Goal: Task Accomplishment & Management: Use online tool/utility

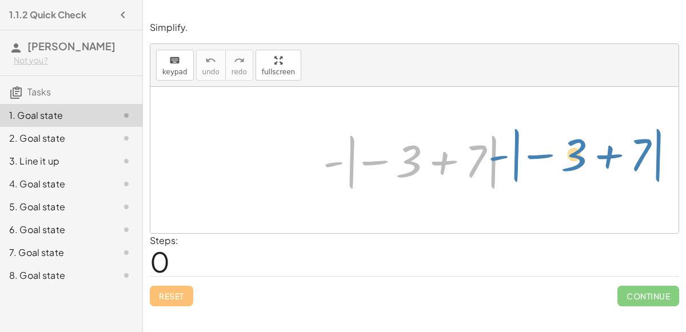
drag, startPoint x: 351, startPoint y: 160, endPoint x: 518, endPoint y: 152, distance: 167.0
click at [518, 152] on div at bounding box center [418, 160] width 203 height 63
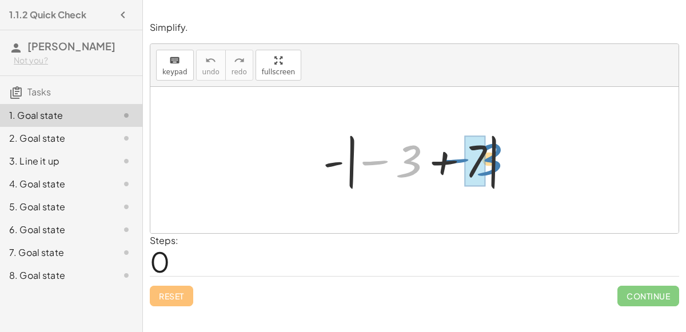
drag, startPoint x: 406, startPoint y: 153, endPoint x: 485, endPoint y: 150, distance: 78.9
click at [485, 150] on div at bounding box center [418, 160] width 203 height 63
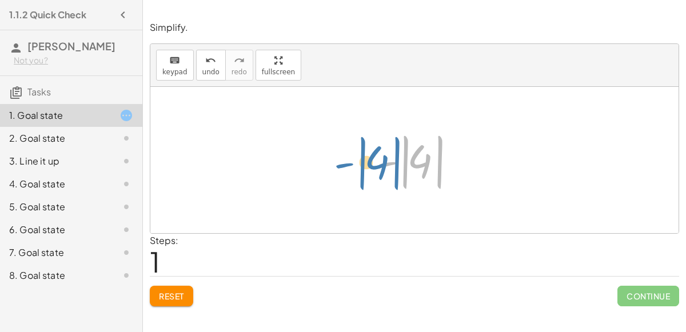
drag, startPoint x: 417, startPoint y: 161, endPoint x: 374, endPoint y: 162, distance: 42.9
click at [374, 162] on div at bounding box center [419, 160] width 96 height 63
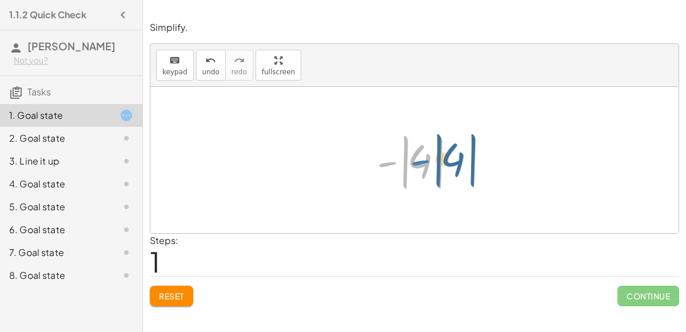
drag, startPoint x: 386, startPoint y: 161, endPoint x: 419, endPoint y: 157, distance: 33.4
click at [419, 157] on div at bounding box center [419, 160] width 96 height 63
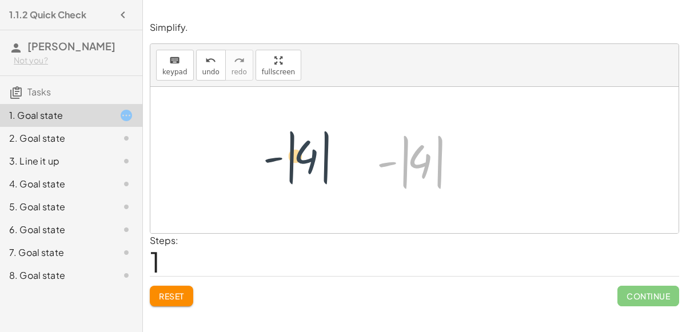
drag, startPoint x: 417, startPoint y: 155, endPoint x: 291, endPoint y: 149, distance: 126.4
click at [291, 149] on div "- | − 3 + 7 | - | 4 | - | | 4" at bounding box center [414, 160] width 528 height 146
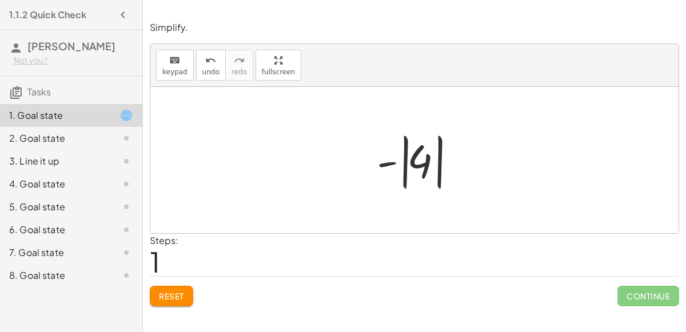
click at [421, 158] on div at bounding box center [419, 160] width 96 height 63
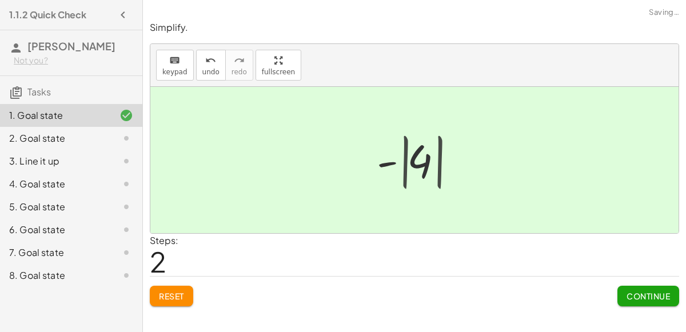
click at [421, 158] on div at bounding box center [419, 160] width 78 height 57
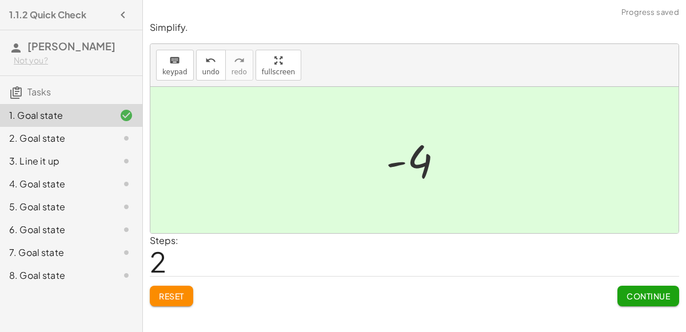
click at [421, 158] on div at bounding box center [419, 160] width 78 height 57
click at [623, 292] on button "Continue" at bounding box center [648, 296] width 62 height 21
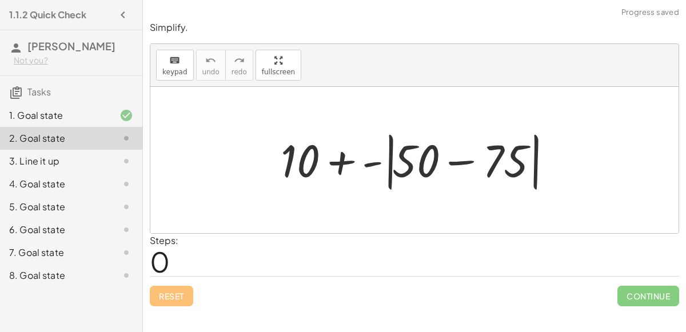
click at [344, 159] on div at bounding box center [419, 160] width 288 height 66
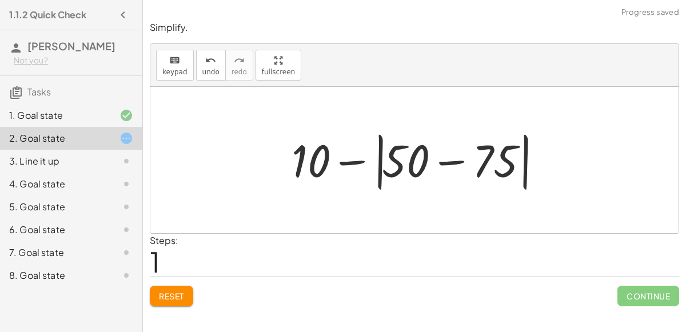
click at [348, 161] on div at bounding box center [419, 160] width 267 height 66
click at [452, 160] on div at bounding box center [419, 160] width 267 height 66
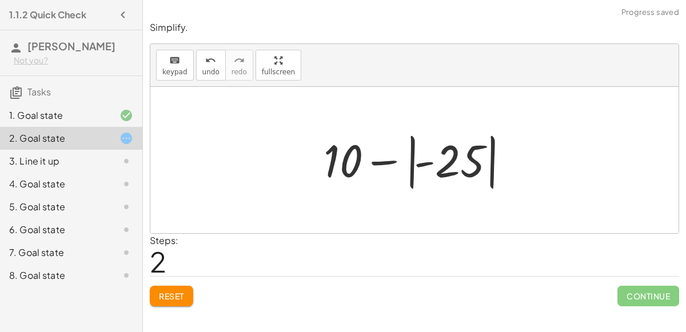
click at [448, 160] on div at bounding box center [419, 160] width 202 height 63
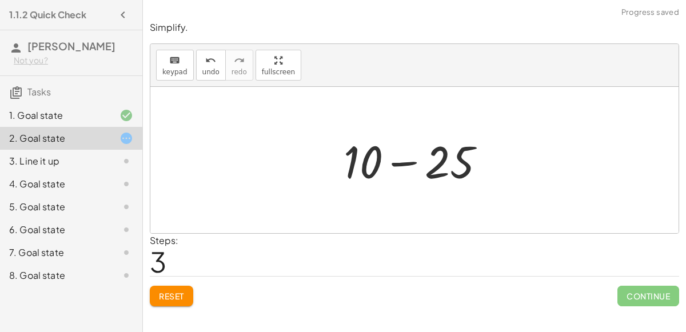
click at [443, 159] on div at bounding box center [419, 160] width 162 height 59
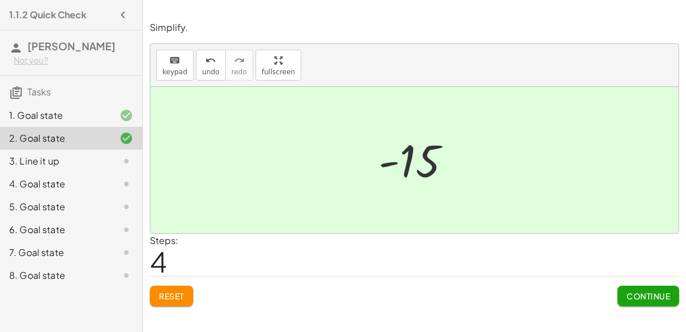
click at [657, 297] on span "Continue" at bounding box center [647, 296] width 43 height 10
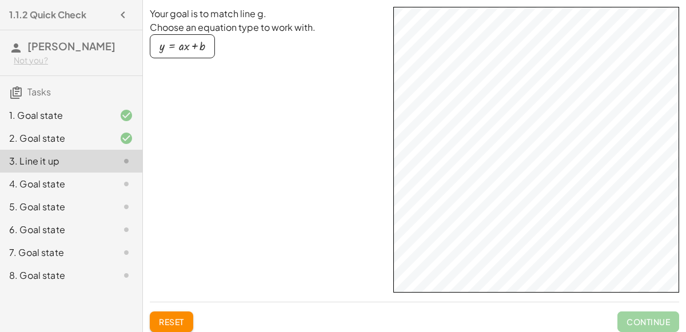
click at [31, 218] on div "4. Goal state" at bounding box center [71, 229] width 142 height 23
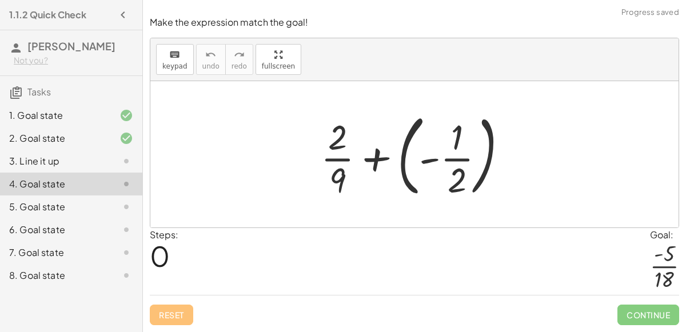
click at [451, 139] on div at bounding box center [418, 154] width 207 height 95
click at [423, 161] on div at bounding box center [418, 154] width 207 height 95
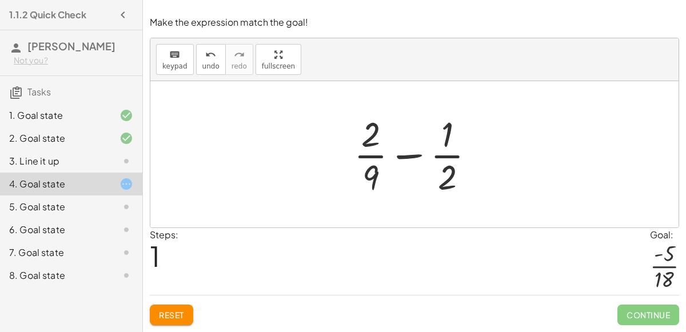
click at [407, 153] on div at bounding box center [419, 154] width 142 height 88
click at [367, 142] on div at bounding box center [419, 154] width 142 height 88
click at [442, 131] on div at bounding box center [419, 154] width 142 height 88
click at [454, 142] on div at bounding box center [419, 154] width 142 height 88
drag, startPoint x: 444, startPoint y: 139, endPoint x: 446, endPoint y: 181, distance: 41.2
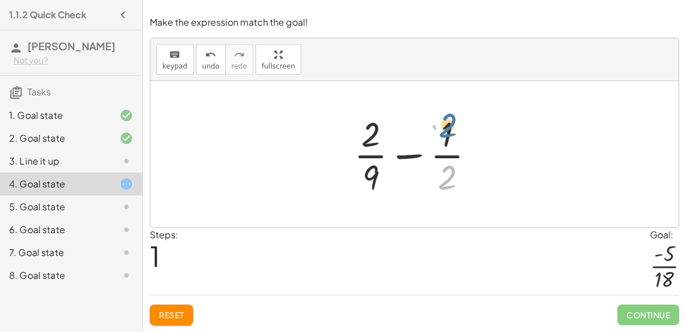
drag, startPoint x: 446, startPoint y: 181, endPoint x: 446, endPoint y: 129, distance: 52.0
click at [446, 129] on div at bounding box center [419, 154] width 142 height 88
drag, startPoint x: 372, startPoint y: 130, endPoint x: 452, endPoint y: 171, distance: 90.4
click at [452, 171] on div at bounding box center [419, 154] width 142 height 88
click at [411, 154] on div at bounding box center [419, 154] width 142 height 88
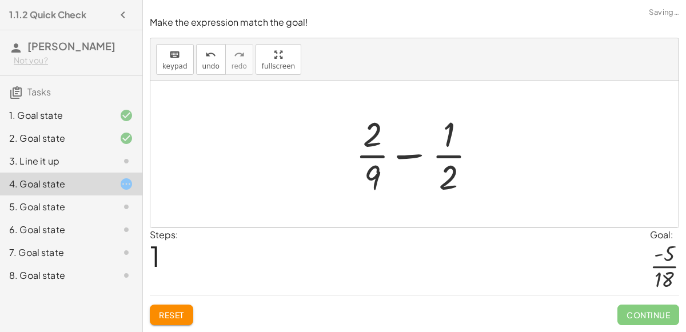
click at [406, 155] on div at bounding box center [419, 154] width 142 height 88
click at [406, 155] on div at bounding box center [418, 154] width 141 height 88
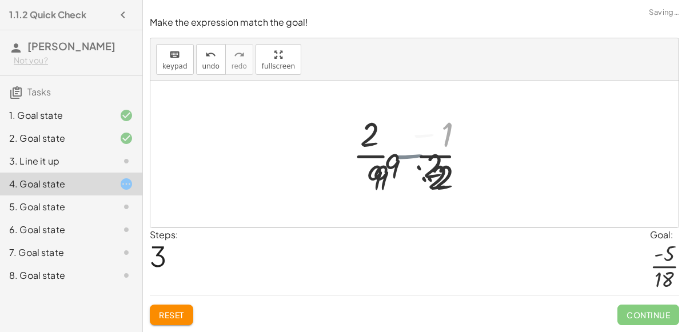
click at [406, 155] on div at bounding box center [418, 154] width 141 height 88
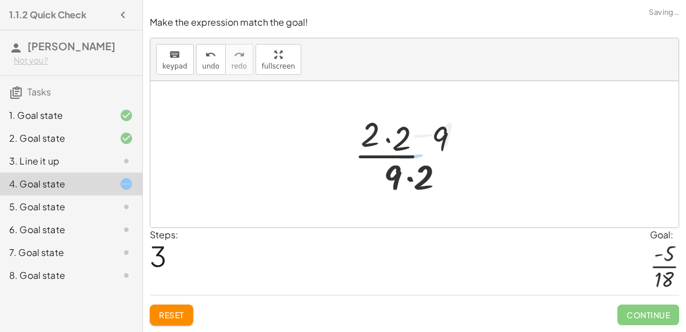
click at [406, 155] on div at bounding box center [418, 154] width 141 height 88
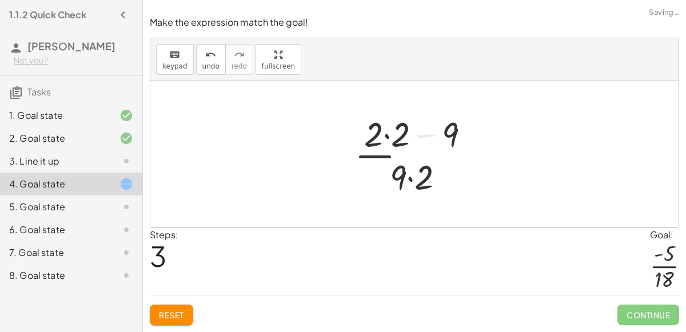
click at [406, 155] on div at bounding box center [418, 154] width 141 height 88
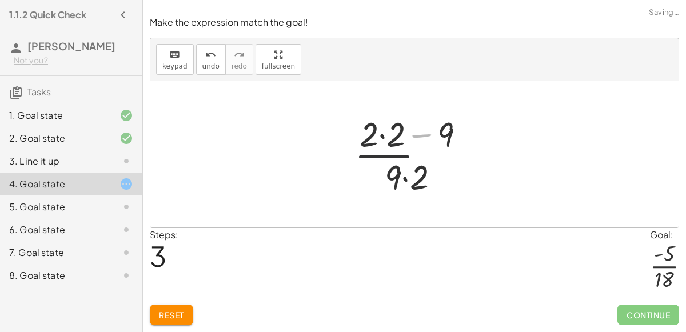
click at [406, 155] on div at bounding box center [418, 154] width 141 height 88
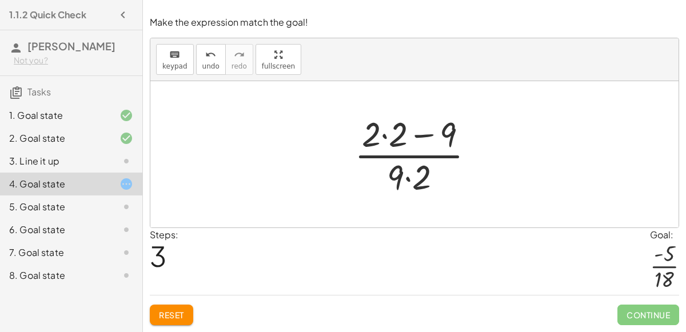
click at [402, 177] on div at bounding box center [418, 154] width 141 height 88
click at [404, 179] on div at bounding box center [418, 154] width 141 height 88
click at [378, 136] on div at bounding box center [418, 154] width 141 height 88
click at [382, 135] on div at bounding box center [418, 154] width 141 height 88
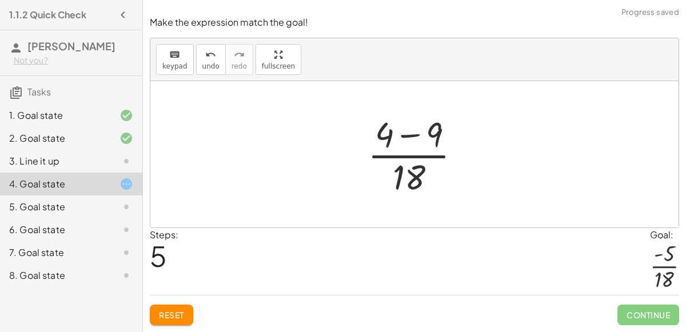
click at [382, 135] on div at bounding box center [419, 154] width 114 height 88
click at [409, 135] on div at bounding box center [419, 154] width 114 height 88
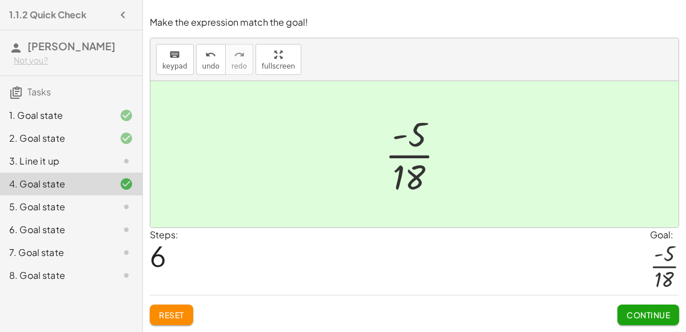
click at [636, 312] on span "Continue" at bounding box center [647, 315] width 43 height 10
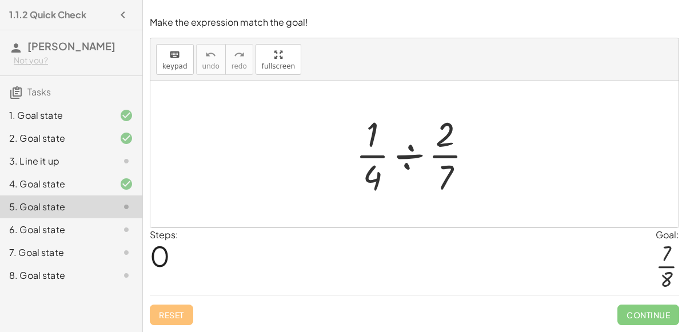
click at [402, 160] on div at bounding box center [419, 154] width 138 height 88
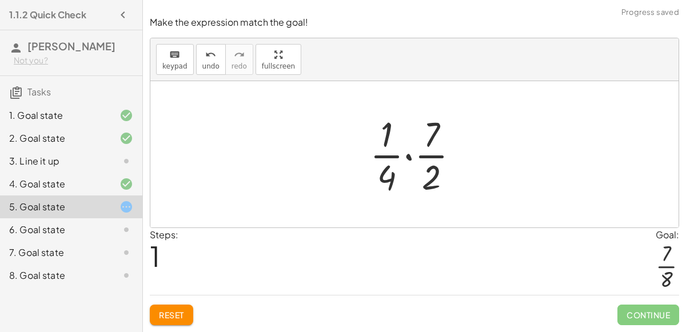
click at [407, 158] on div at bounding box center [419, 154] width 110 height 88
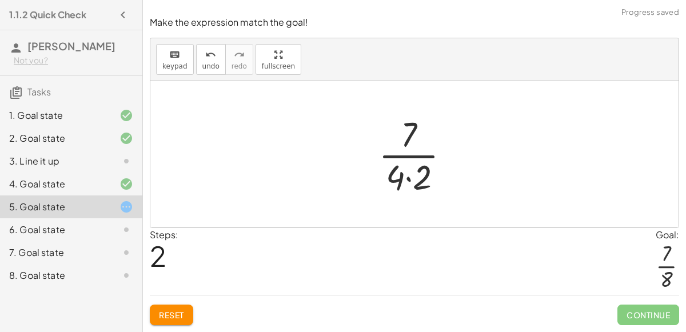
click at [408, 180] on div at bounding box center [418, 154] width 92 height 88
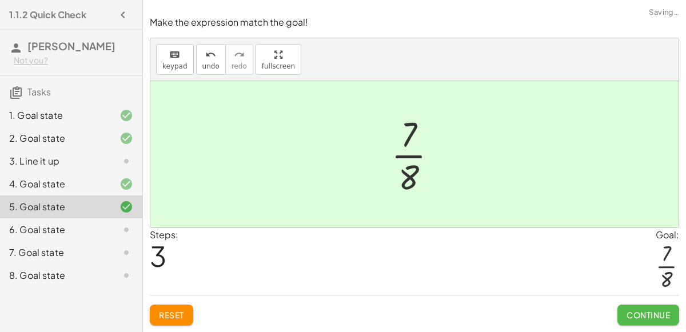
click at [640, 320] on button "Continue" at bounding box center [648, 314] width 62 height 21
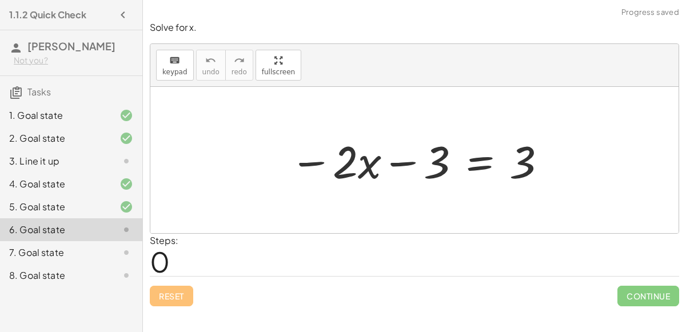
click at [395, 163] on div at bounding box center [418, 160] width 269 height 59
click at [364, 166] on div at bounding box center [418, 160] width 269 height 59
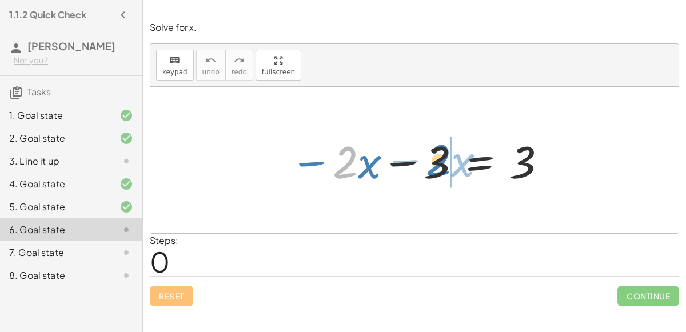
drag, startPoint x: 346, startPoint y: 159, endPoint x: 435, endPoint y: 156, distance: 88.6
click at [435, 156] on div at bounding box center [418, 160] width 269 height 59
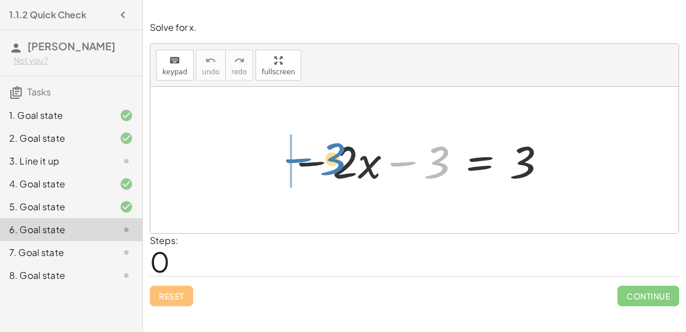
drag, startPoint x: 444, startPoint y: 162, endPoint x: 339, endPoint y: 158, distance: 104.6
click at [339, 158] on div at bounding box center [418, 160] width 269 height 59
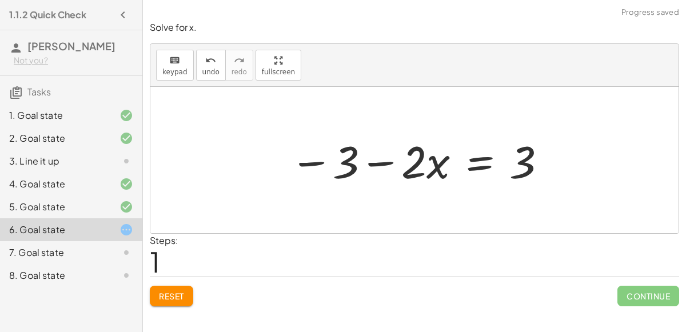
click at [382, 165] on div at bounding box center [418, 160] width 269 height 59
click at [380, 169] on div at bounding box center [418, 160] width 269 height 59
click at [368, 160] on div at bounding box center [418, 160] width 269 height 59
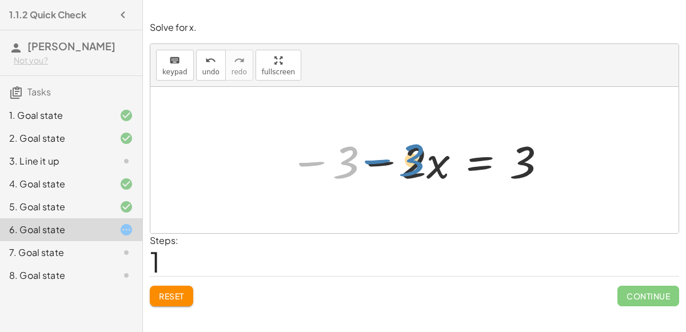
drag, startPoint x: 313, startPoint y: 162, endPoint x: 382, endPoint y: 159, distance: 68.6
click at [382, 159] on div at bounding box center [418, 160] width 269 height 59
click at [379, 159] on div at bounding box center [418, 160] width 269 height 59
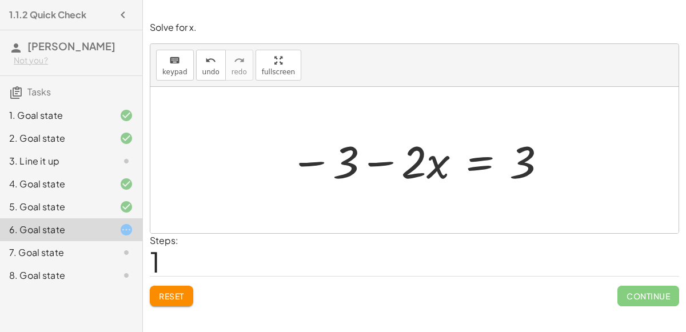
click at [436, 165] on div at bounding box center [418, 160] width 269 height 59
drag, startPoint x: 436, startPoint y: 166, endPoint x: 363, endPoint y: 162, distance: 73.2
click at [363, 162] on div at bounding box center [418, 160] width 269 height 59
drag, startPoint x: 435, startPoint y: 166, endPoint x: 355, endPoint y: 161, distance: 80.7
click at [355, 161] on div at bounding box center [418, 160] width 269 height 59
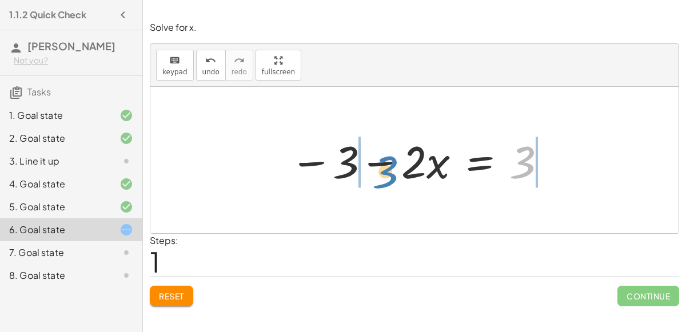
drag, startPoint x: 524, startPoint y: 162, endPoint x: 382, endPoint y: 164, distance: 142.3
click at [382, 164] on div at bounding box center [418, 160] width 269 height 59
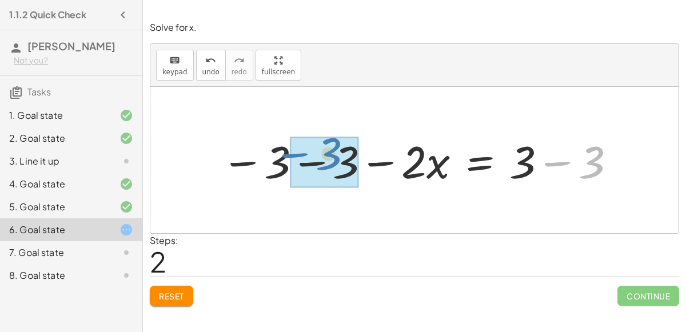
drag, startPoint x: 586, startPoint y: 155, endPoint x: 323, endPoint y: 146, distance: 263.0
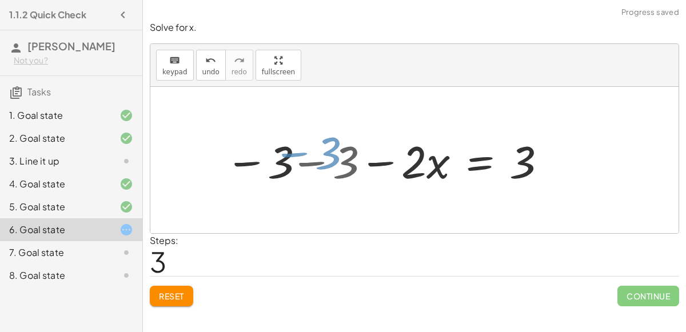
click at [323, 146] on div at bounding box center [418, 160] width 269 height 59
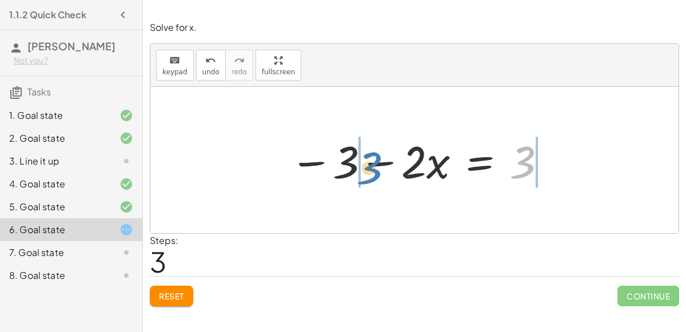
drag, startPoint x: 533, startPoint y: 166, endPoint x: 379, endPoint y: 169, distance: 154.3
click at [379, 169] on div at bounding box center [418, 160] width 269 height 59
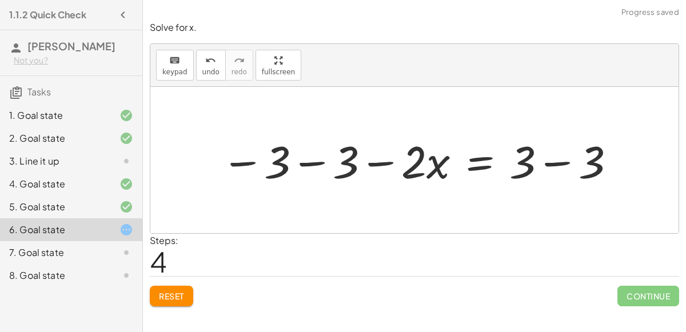
click at [484, 158] on div at bounding box center [418, 160] width 407 height 59
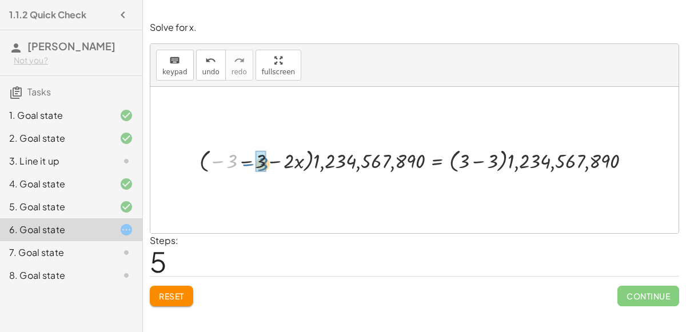
drag, startPoint x: 229, startPoint y: 158, endPoint x: 258, endPoint y: 157, distance: 29.7
drag, startPoint x: 291, startPoint y: 158, endPoint x: 263, endPoint y: 156, distance: 27.5
drag, startPoint x: 232, startPoint y: 159, endPoint x: 261, endPoint y: 159, distance: 28.6
click at [261, 159] on div at bounding box center [433, 160] width 422 height 31
drag, startPoint x: 259, startPoint y: 157, endPoint x: 295, endPoint y: 157, distance: 36.0
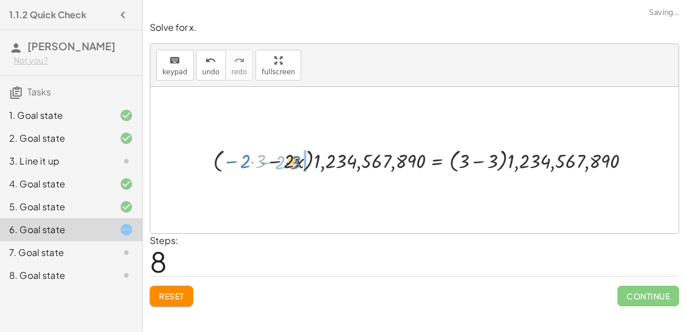
click at [295, 157] on div at bounding box center [425, 160] width 437 height 31
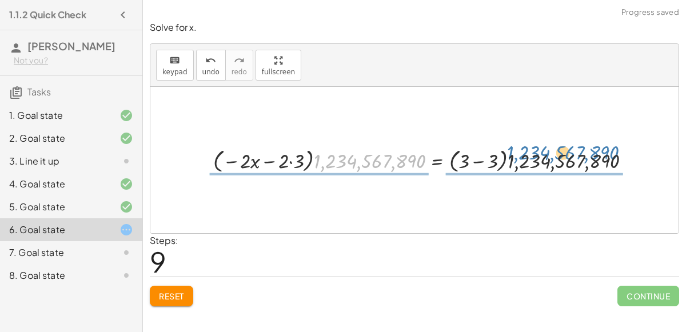
drag, startPoint x: 316, startPoint y: 156, endPoint x: 508, endPoint y: 151, distance: 192.0
click at [508, 151] on div at bounding box center [425, 160] width 437 height 31
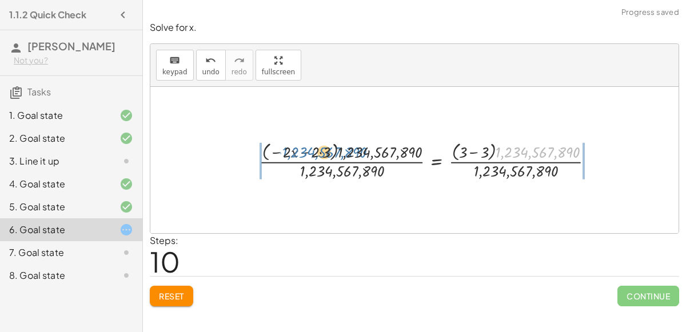
drag, startPoint x: 499, startPoint y: 150, endPoint x: 282, endPoint y: 149, distance: 217.1
click at [282, 149] on div at bounding box center [431, 160] width 354 height 42
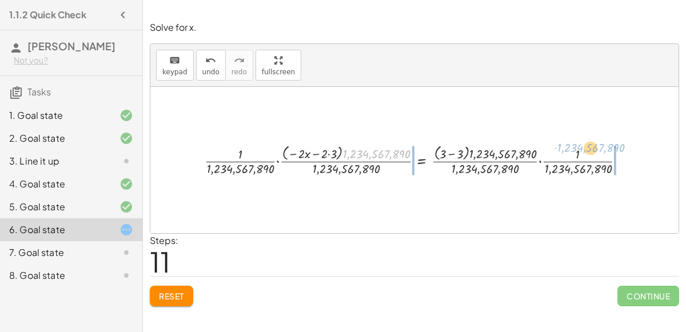
drag, startPoint x: 361, startPoint y: 152, endPoint x: 575, endPoint y: 147, distance: 214.3
click at [575, 147] on div at bounding box center [419, 159] width 440 height 35
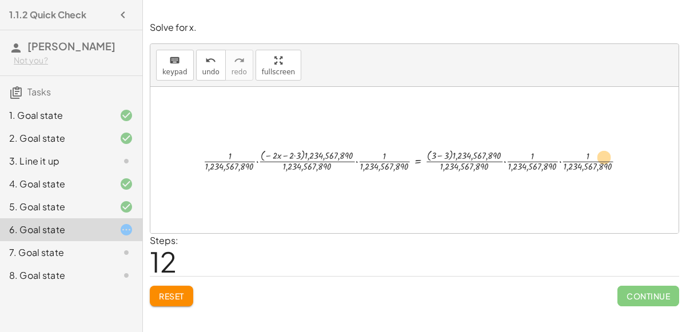
drag, startPoint x: 439, startPoint y: 152, endPoint x: 603, endPoint y: 154, distance: 164.0
click at [603, 154] on div at bounding box center [419, 159] width 442 height 27
drag, startPoint x: 470, startPoint y: 147, endPoint x: 578, endPoint y: 143, distance: 107.5
click at [578, 144] on div "− · 2 · x − 3 = 3 − 3 − · 2 · x = 3 − 3 − 3 − · 2 · x = + 3 − 3 − 3 − · 2 · x =…" at bounding box center [415, 160] width 450 height 33
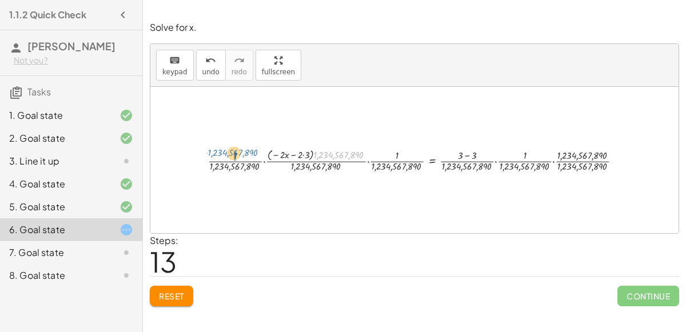
drag, startPoint x: 331, startPoint y: 153, endPoint x: 225, endPoint y: 150, distance: 106.3
click at [225, 150] on div at bounding box center [418, 160] width 433 height 28
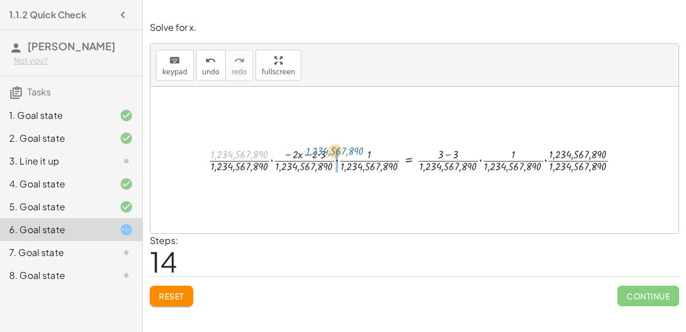
drag, startPoint x: 263, startPoint y: 154, endPoint x: 357, endPoint y: 150, distance: 94.4
click at [357, 150] on div at bounding box center [418, 159] width 431 height 29
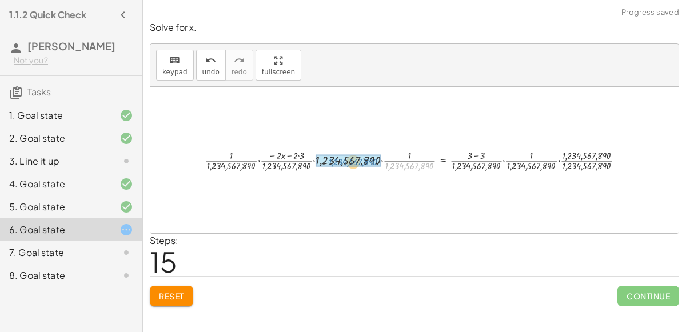
drag, startPoint x: 404, startPoint y: 166, endPoint x: 347, endPoint y: 162, distance: 57.3
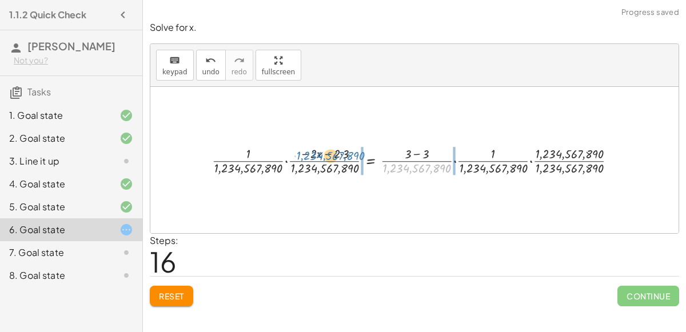
drag, startPoint x: 404, startPoint y: 165, endPoint x: 316, endPoint y: 154, distance: 88.1
click at [316, 154] on div at bounding box center [418, 160] width 424 height 34
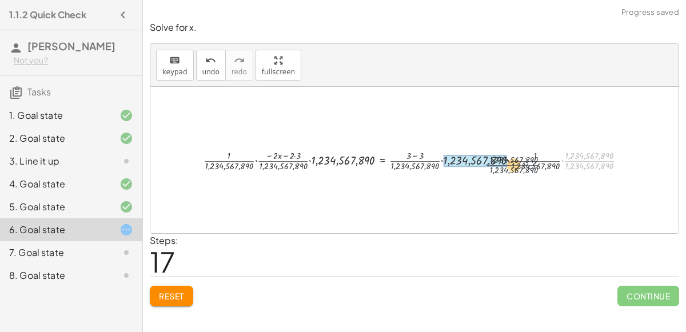
drag, startPoint x: 581, startPoint y: 159, endPoint x: 453, endPoint y: 159, distance: 128.0
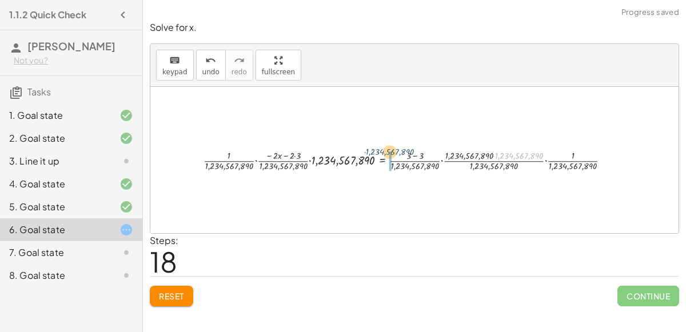
drag, startPoint x: 523, startPoint y: 155, endPoint x: 394, endPoint y: 149, distance: 129.3
click at [394, 149] on div at bounding box center [411, 159] width 426 height 25
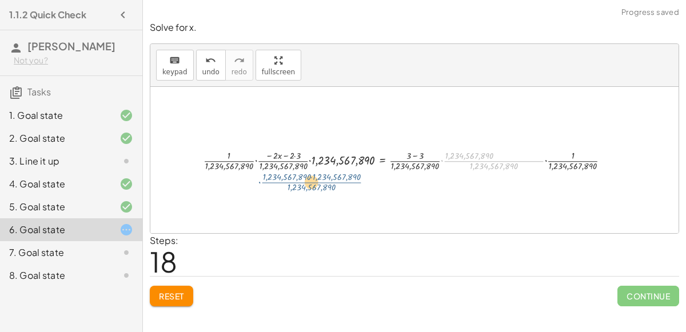
drag, startPoint x: 491, startPoint y: 158, endPoint x: 290, endPoint y: 179, distance: 202.2
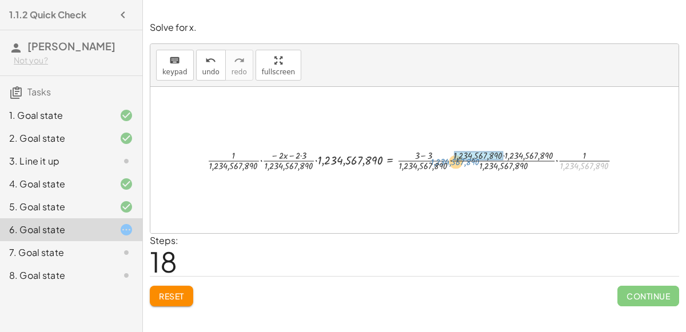
drag, startPoint x: 527, startPoint y: 172, endPoint x: 454, endPoint y: 157, distance: 75.2
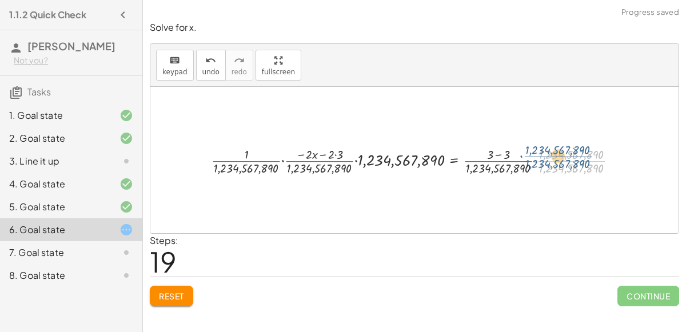
click at [482, 159] on div at bounding box center [419, 160] width 426 height 33
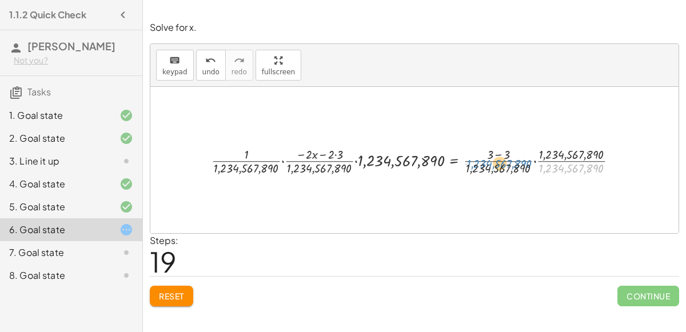
drag, startPoint x: 552, startPoint y: 164, endPoint x: 479, endPoint y: 156, distance: 73.0
click at [479, 156] on div at bounding box center [419, 160] width 426 height 33
drag, startPoint x: 556, startPoint y: 154, endPoint x: 476, endPoint y: 155, distance: 80.0
click at [476, 155] on div at bounding box center [419, 160] width 426 height 33
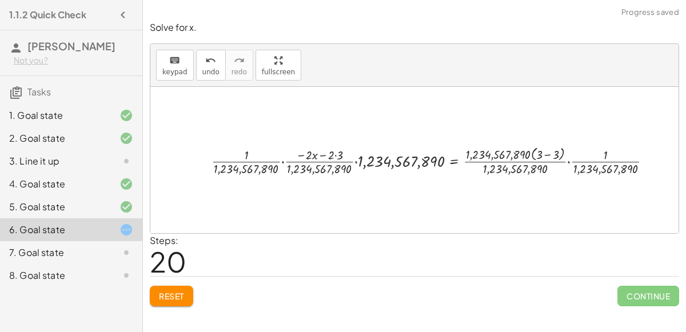
click at [545, 153] on div at bounding box center [436, 160] width 460 height 34
drag, startPoint x: 581, startPoint y: 153, endPoint x: 500, endPoint y: 154, distance: 81.1
click at [500, 154] on div at bounding box center [423, 160] width 434 height 33
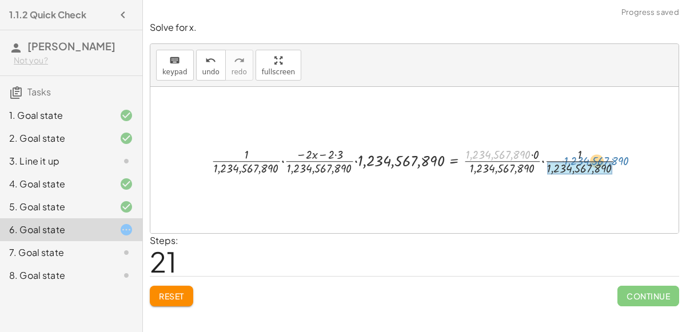
drag, startPoint x: 500, startPoint y: 151, endPoint x: 597, endPoint y: 157, distance: 97.3
click at [597, 157] on div at bounding box center [423, 160] width 434 height 33
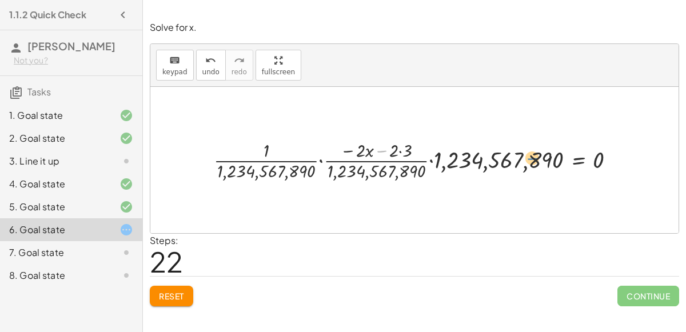
drag, startPoint x: 380, startPoint y: 146, endPoint x: 531, endPoint y: 154, distance: 151.0
click at [531, 154] on div at bounding box center [419, 160] width 422 height 46
click at [177, 286] on button "Reset" at bounding box center [171, 296] width 43 height 21
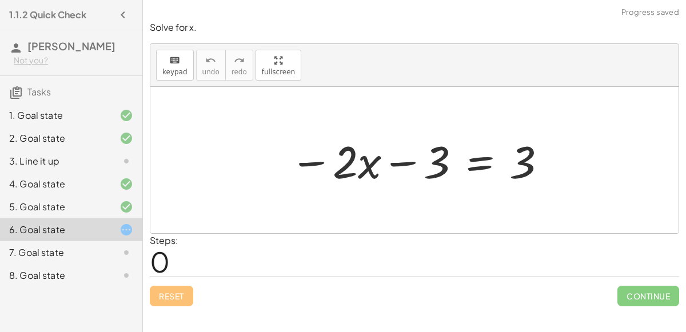
click at [479, 166] on div at bounding box center [418, 160] width 269 height 59
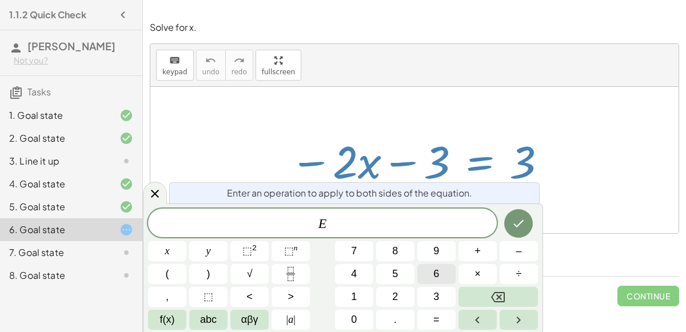
click at [439, 274] on button "6" at bounding box center [436, 274] width 38 height 20
click at [355, 251] on span "7" at bounding box center [354, 250] width 6 height 15
click at [522, 218] on icon "Done" at bounding box center [518, 224] width 14 height 14
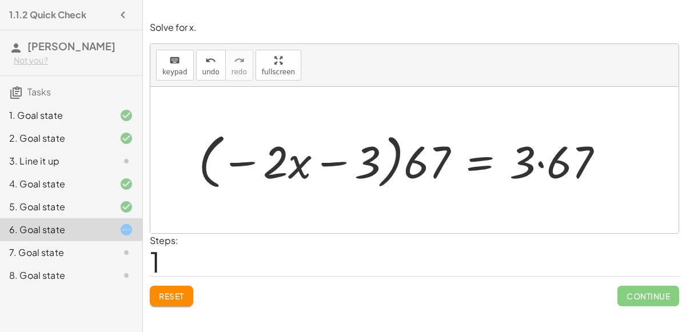
click at [0, 0] on div "Solve for x. keyboard keypad undo undo redo redo fullscreen − · 2 · x − 3 = 3 −…" at bounding box center [0, 0] width 0 height 0
click at [190, 296] on button "Reset" at bounding box center [171, 296] width 43 height 21
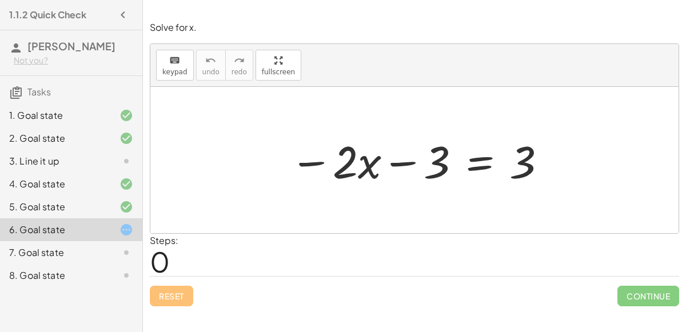
click at [395, 162] on div at bounding box center [418, 160] width 269 height 59
click at [376, 163] on div at bounding box center [418, 160] width 269 height 59
click at [365, 162] on div at bounding box center [418, 160] width 269 height 59
drag, startPoint x: 340, startPoint y: 162, endPoint x: 360, endPoint y: 164, distance: 20.7
click at [360, 164] on div at bounding box center [418, 160] width 269 height 59
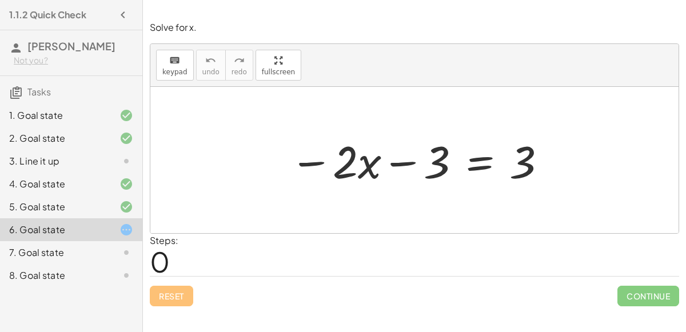
click at [360, 162] on div at bounding box center [418, 160] width 269 height 59
click at [490, 158] on div at bounding box center [418, 160] width 269 height 59
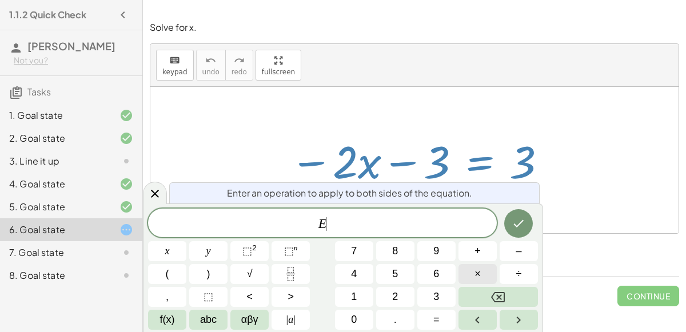
click at [472, 281] on button "×" at bounding box center [477, 274] width 38 height 20
click at [506, 301] on button "Backspace" at bounding box center [497, 297] width 79 height 20
click at [162, 250] on button "x" at bounding box center [167, 251] width 38 height 20
click at [420, 316] on button "=" at bounding box center [436, 320] width 38 height 20
click at [393, 292] on span "2" at bounding box center [395, 296] width 6 height 15
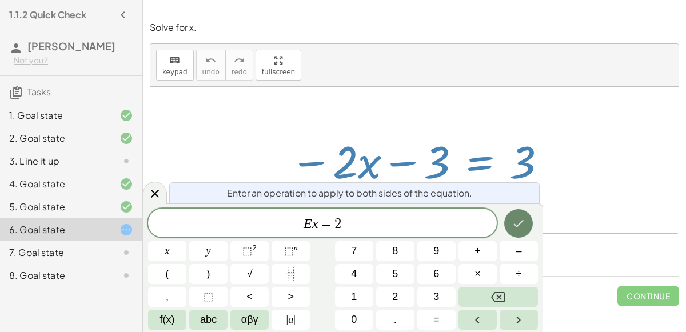
click at [523, 214] on button "Done" at bounding box center [518, 223] width 29 height 29
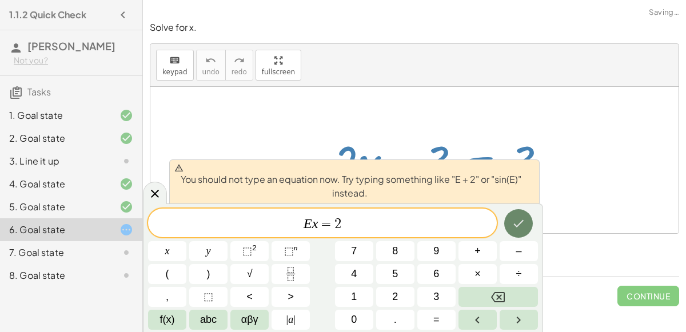
click at [519, 221] on icon "Done" at bounding box center [518, 224] width 14 height 14
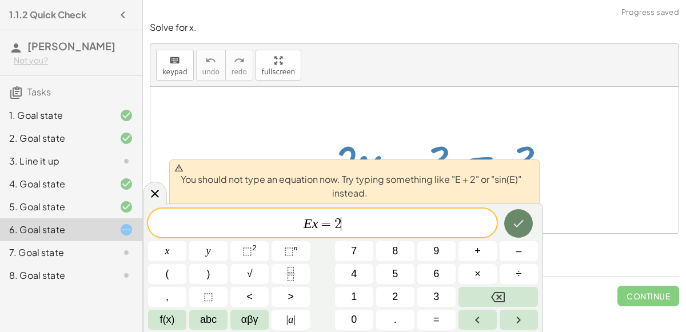
click at [519, 221] on icon "Done" at bounding box center [518, 224] width 14 height 14
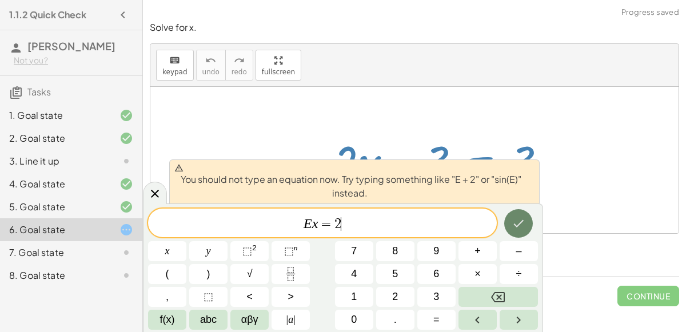
click at [518, 221] on icon "Done" at bounding box center [518, 224] width 14 height 14
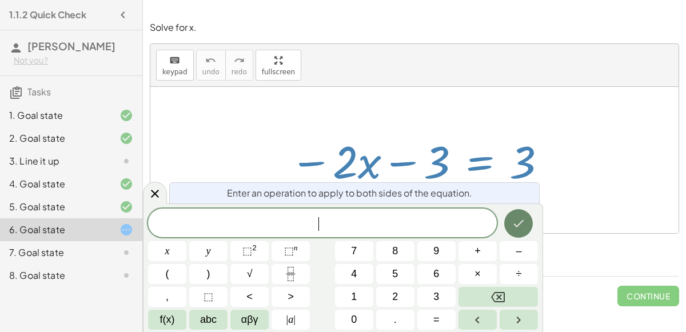
click at [528, 214] on button "Done" at bounding box center [518, 223] width 29 height 29
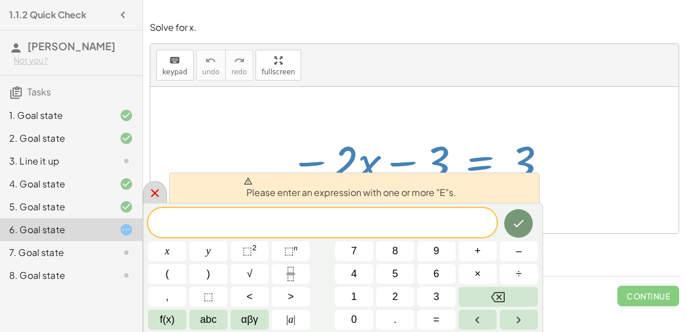
click at [152, 183] on div at bounding box center [155, 192] width 24 height 22
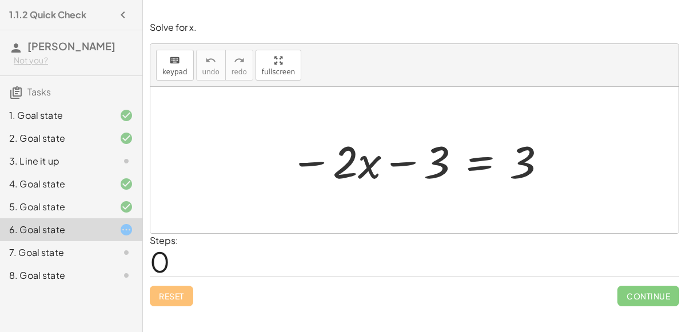
click at [178, 297] on div "Reset Continue" at bounding box center [414, 291] width 529 height 30
click at [33, 247] on div "7. Goal state" at bounding box center [55, 253] width 92 height 14
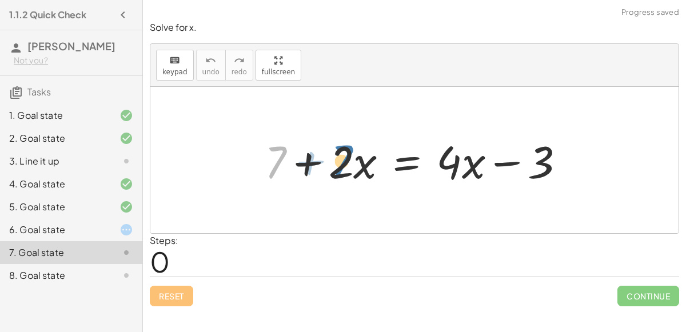
drag, startPoint x: 273, startPoint y: 155, endPoint x: 338, endPoint y: 152, distance: 65.2
click at [338, 152] on div at bounding box center [419, 160] width 320 height 59
click at [302, 157] on div at bounding box center [419, 160] width 320 height 59
click at [305, 161] on div at bounding box center [419, 160] width 320 height 59
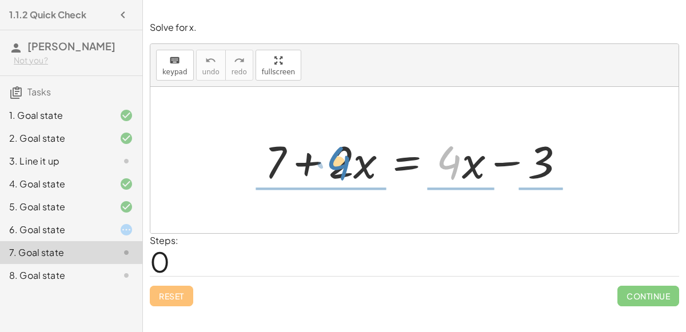
drag, startPoint x: 457, startPoint y: 164, endPoint x: 347, endPoint y: 165, distance: 110.3
click at [347, 165] on div at bounding box center [419, 160] width 320 height 59
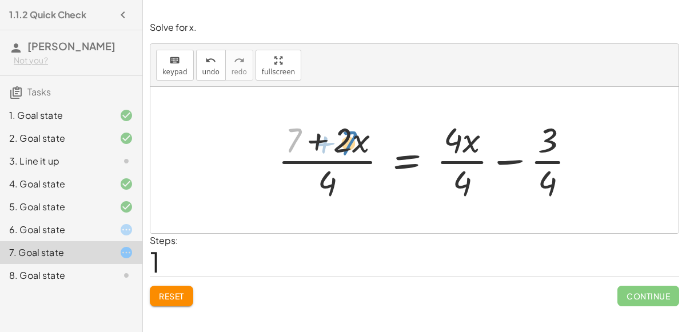
drag, startPoint x: 288, startPoint y: 140, endPoint x: 343, endPoint y: 141, distance: 54.8
click at [343, 141] on div at bounding box center [431, 160] width 318 height 88
drag, startPoint x: 467, startPoint y: 138, endPoint x: 540, endPoint y: 133, distance: 73.3
click at [540, 133] on div at bounding box center [431, 160] width 318 height 88
drag, startPoint x: 545, startPoint y: 137, endPoint x: 457, endPoint y: 144, distance: 88.3
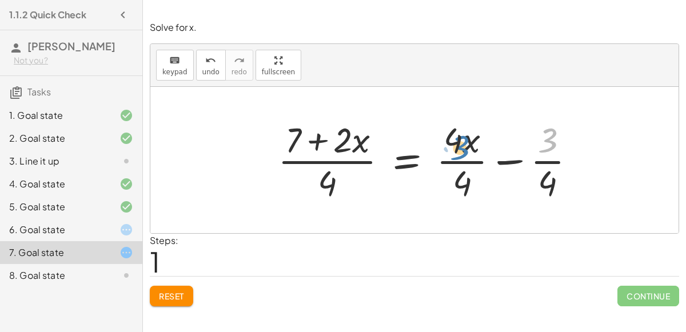
click at [457, 144] on div at bounding box center [431, 160] width 318 height 88
drag, startPoint x: 558, startPoint y: 143, endPoint x: 467, endPoint y: 181, distance: 97.8
click at [467, 181] on div at bounding box center [431, 160] width 318 height 88
drag, startPoint x: 461, startPoint y: 184, endPoint x: 550, endPoint y: 190, distance: 88.7
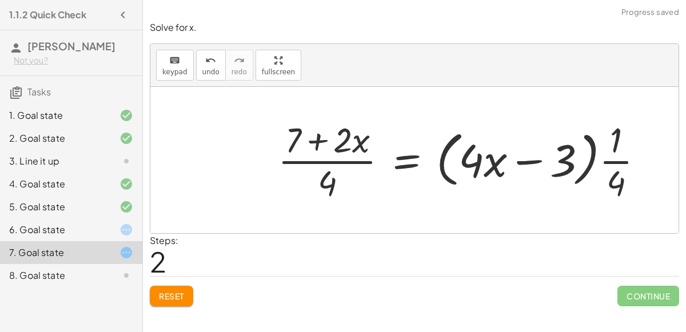
click at [175, 291] on span "Reset" at bounding box center [171, 296] width 25 height 10
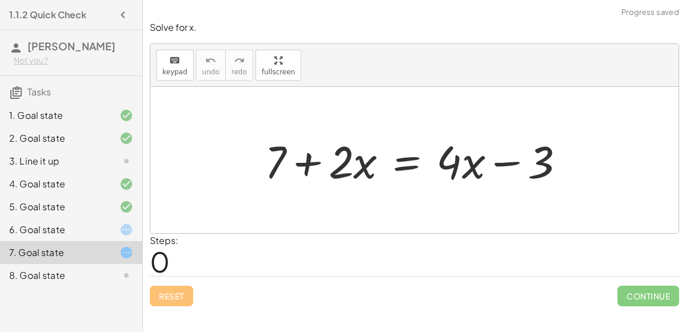
click at [175, 291] on div "Reset Continue" at bounding box center [414, 291] width 529 height 30
click at [407, 164] on div at bounding box center [419, 160] width 320 height 59
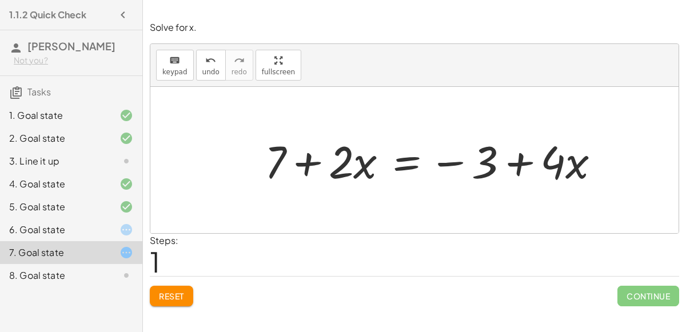
click at [86, 231] on div "6. Goal state" at bounding box center [55, 230] width 92 height 14
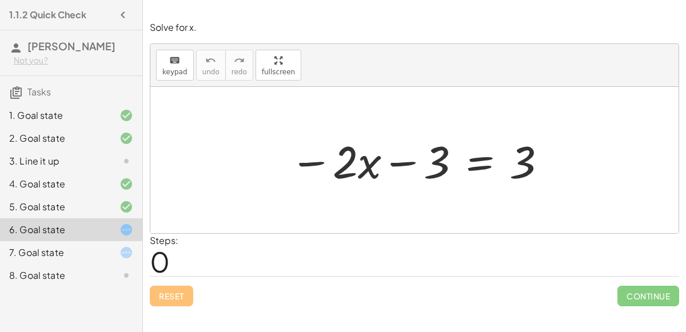
click at [371, 161] on div at bounding box center [418, 160] width 269 height 59
click at [367, 163] on div at bounding box center [418, 160] width 269 height 59
click at [391, 163] on div at bounding box center [418, 160] width 269 height 59
click at [394, 162] on div at bounding box center [418, 160] width 269 height 59
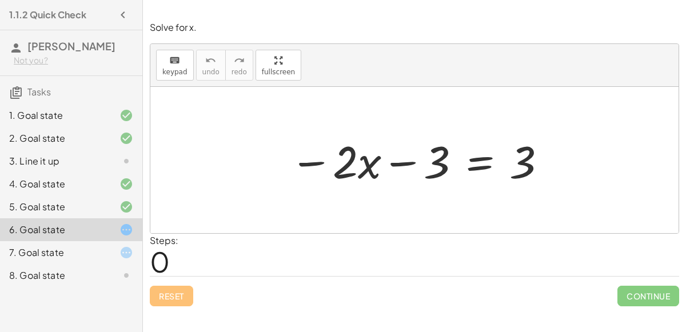
click at [394, 162] on div at bounding box center [418, 160] width 269 height 59
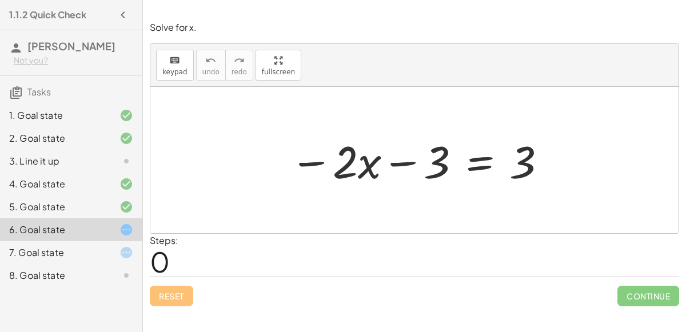
click at [394, 162] on div at bounding box center [418, 160] width 269 height 59
click at [364, 173] on div at bounding box center [418, 160] width 269 height 59
drag, startPoint x: 349, startPoint y: 166, endPoint x: 253, endPoint y: 164, distance: 96.6
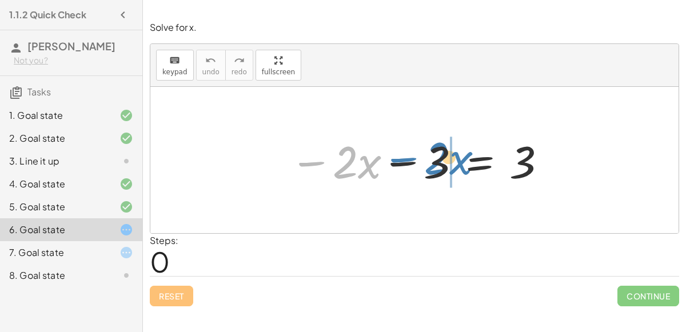
drag, startPoint x: 300, startPoint y: 161, endPoint x: 389, endPoint y: 157, distance: 88.7
click at [389, 157] on div at bounding box center [418, 160] width 269 height 59
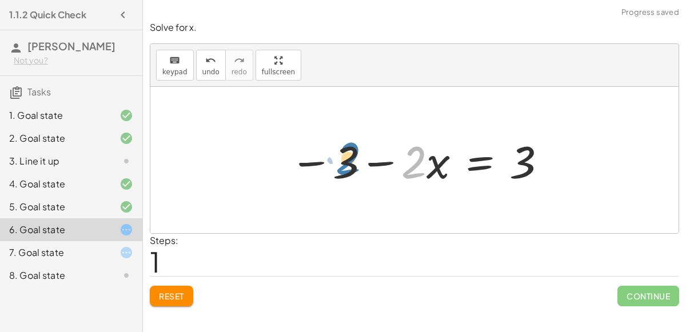
drag, startPoint x: 410, startPoint y: 159, endPoint x: 343, endPoint y: 155, distance: 67.5
click at [343, 155] on div at bounding box center [418, 160] width 269 height 59
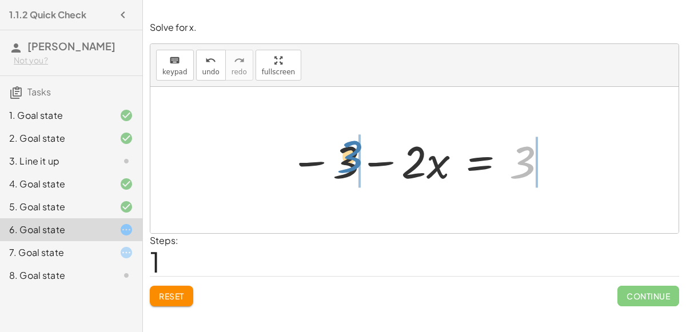
drag, startPoint x: 525, startPoint y: 163, endPoint x: 352, endPoint y: 157, distance: 172.6
click at [352, 157] on div at bounding box center [418, 160] width 269 height 59
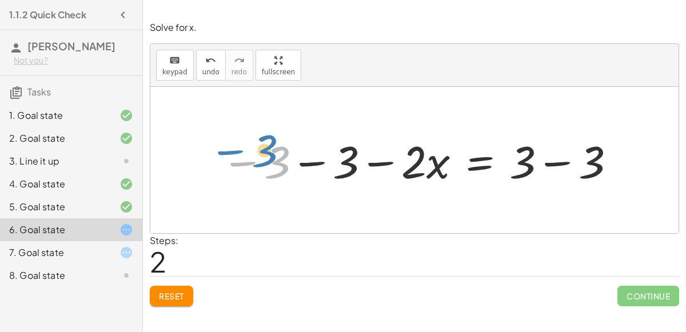
drag, startPoint x: 280, startPoint y: 163, endPoint x: 267, endPoint y: 151, distance: 17.4
click at [267, 151] on div at bounding box center [418, 160] width 407 height 59
click at [316, 160] on div at bounding box center [418, 160] width 407 height 59
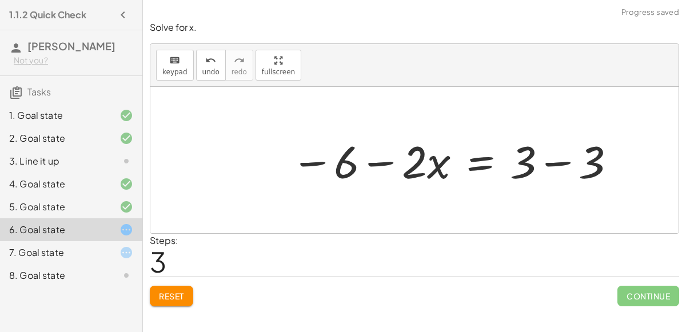
click at [379, 163] on div at bounding box center [453, 160] width 337 height 59
click at [551, 163] on div at bounding box center [453, 160] width 337 height 59
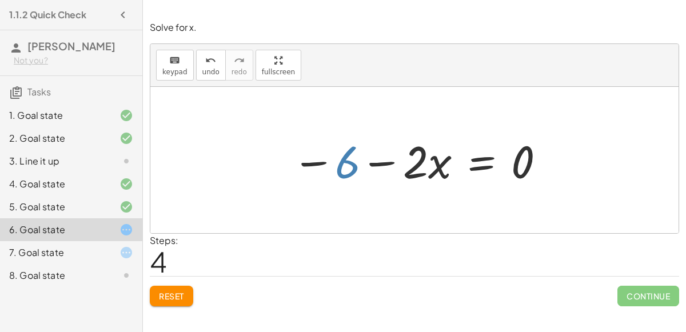
click at [346, 161] on div at bounding box center [418, 160] width 265 height 59
drag, startPoint x: 518, startPoint y: 164, endPoint x: 348, endPoint y: 163, distance: 169.7
click at [348, 163] on div at bounding box center [418, 160] width 265 height 59
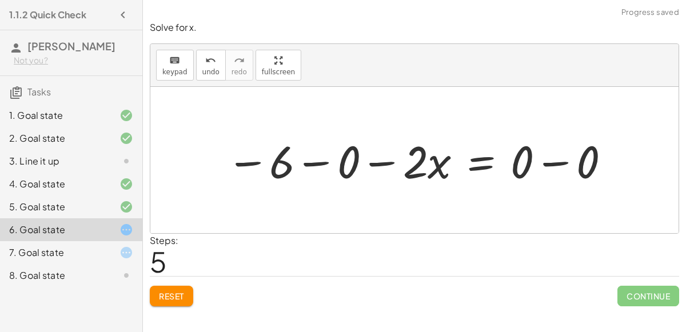
click at [555, 161] on div at bounding box center [419, 160] width 396 height 59
click at [312, 162] on div at bounding box center [386, 160] width 331 height 59
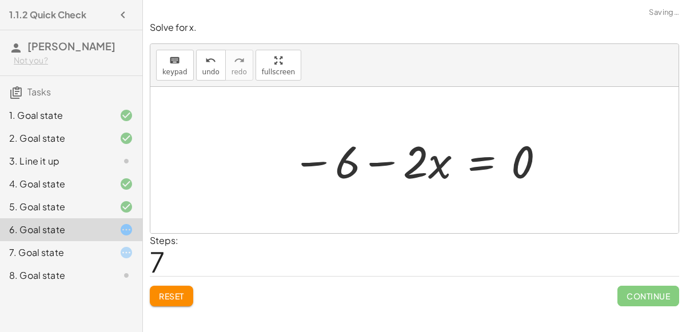
click at [376, 158] on div at bounding box center [418, 160] width 265 height 59
click at [315, 155] on div at bounding box center [418, 160] width 265 height 59
drag, startPoint x: 342, startPoint y: 160, endPoint x: 506, endPoint y: 157, distance: 164.0
click at [506, 157] on div at bounding box center [418, 160] width 265 height 59
click at [314, 163] on div at bounding box center [386, 160] width 336 height 59
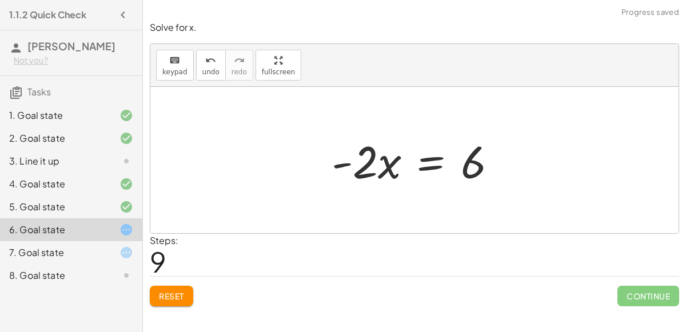
click at [369, 163] on div at bounding box center [419, 160] width 186 height 59
drag, startPoint x: 369, startPoint y: 163, endPoint x: 356, endPoint y: 161, distance: 13.3
click at [356, 161] on div at bounding box center [419, 160] width 186 height 59
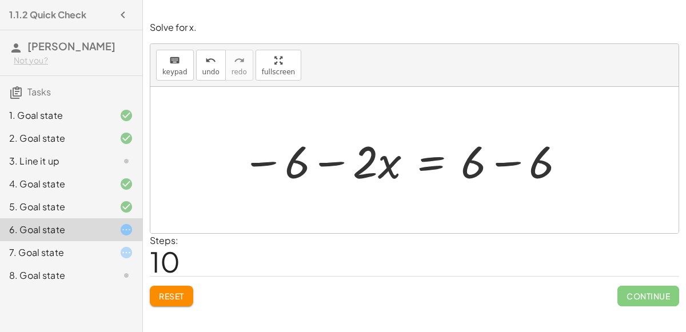
click at [326, 155] on div at bounding box center [404, 160] width 336 height 59
click at [494, 167] on div at bounding box center [404, 160] width 336 height 59
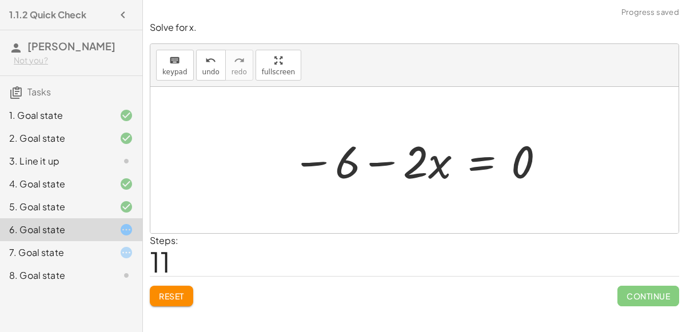
click at [382, 161] on div at bounding box center [418, 160] width 265 height 59
click at [336, 143] on div at bounding box center [418, 160] width 265 height 59
click at [291, 172] on div at bounding box center [418, 160] width 265 height 59
click at [298, 166] on div at bounding box center [418, 160] width 265 height 59
drag, startPoint x: 346, startPoint y: 161, endPoint x: 521, endPoint y: 159, distance: 174.8
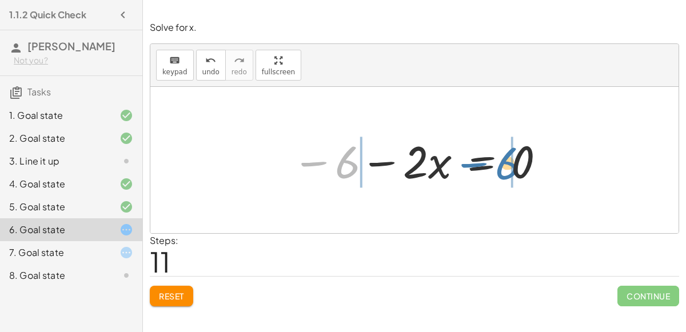
click at [521, 159] on div at bounding box center [418, 160] width 265 height 59
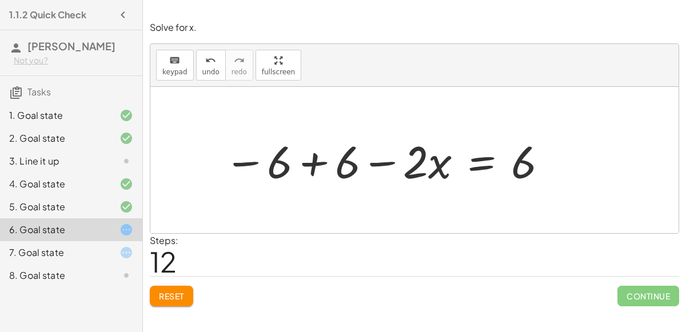
click at [313, 165] on div at bounding box center [386, 160] width 336 height 59
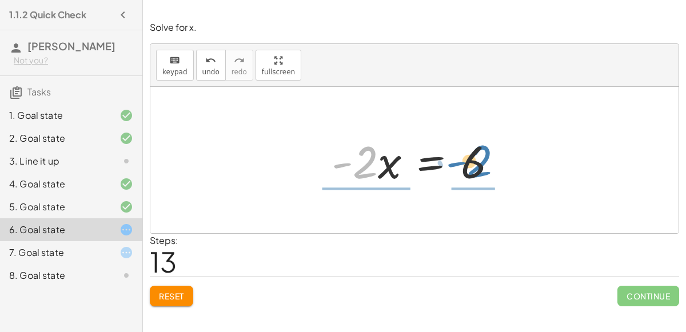
drag, startPoint x: 359, startPoint y: 162, endPoint x: 472, endPoint y: 159, distance: 112.6
click at [472, 159] on div at bounding box center [419, 160] width 186 height 59
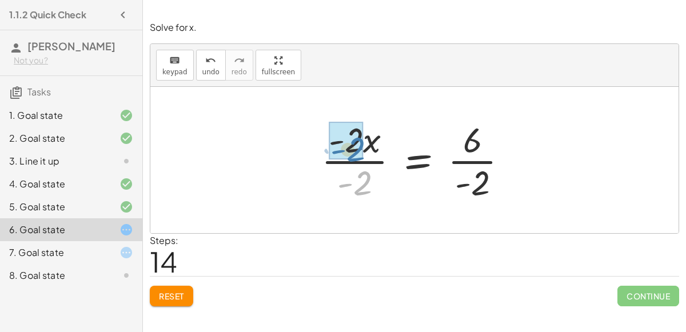
drag, startPoint x: 366, startPoint y: 179, endPoint x: 359, endPoint y: 146, distance: 34.4
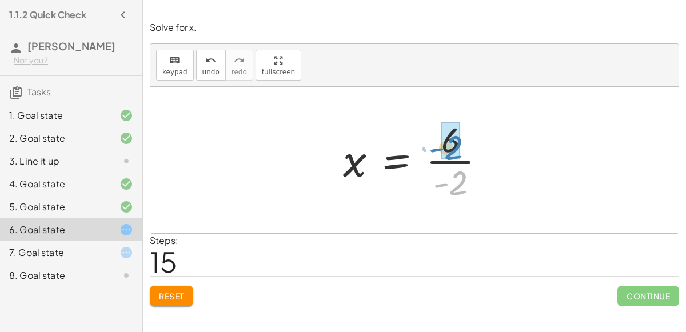
drag, startPoint x: 455, startPoint y: 198, endPoint x: 450, endPoint y: 162, distance: 35.8
click at [450, 162] on div at bounding box center [418, 160] width 163 height 88
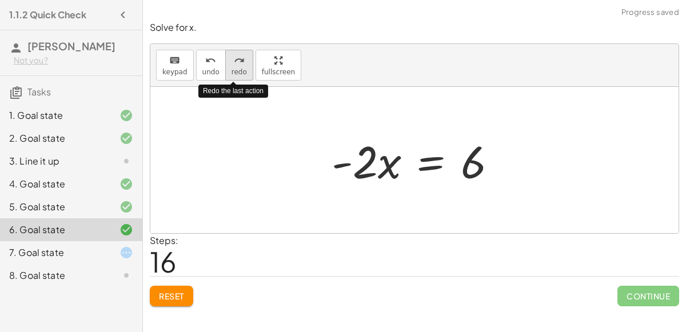
click at [238, 64] on icon "redo" at bounding box center [239, 61] width 11 height 14
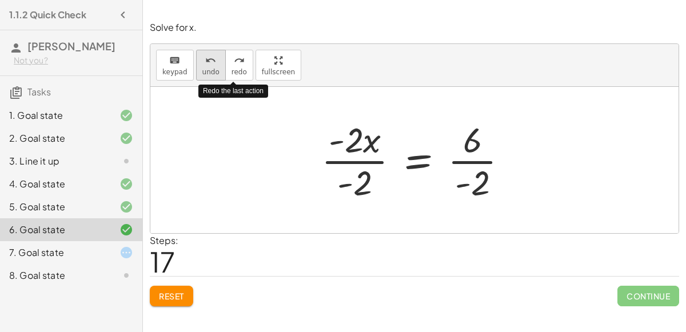
click at [212, 63] on div "undo" at bounding box center [210, 60] width 17 height 14
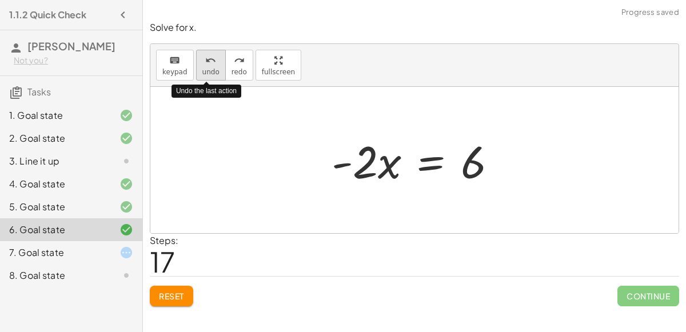
click at [211, 63] on div "undo" at bounding box center [210, 60] width 17 height 14
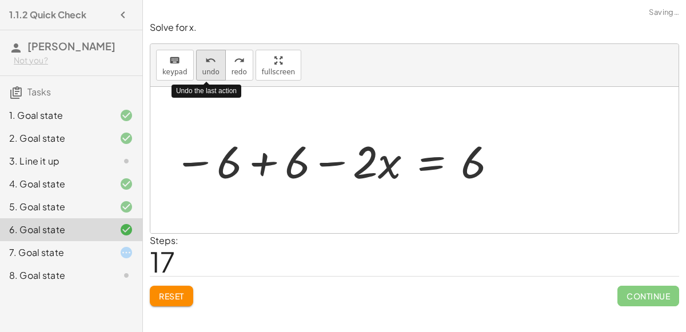
click at [211, 63] on div "undo" at bounding box center [210, 60] width 17 height 14
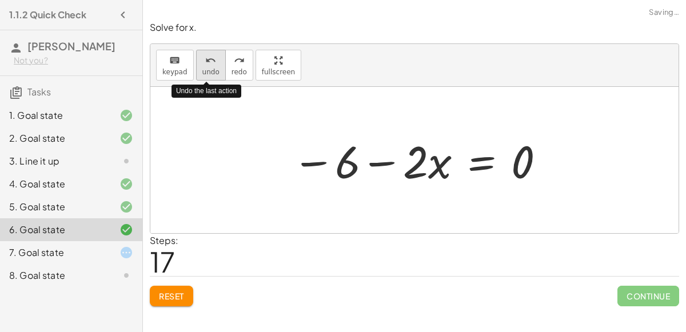
click at [211, 63] on div "undo" at bounding box center [210, 60] width 17 height 14
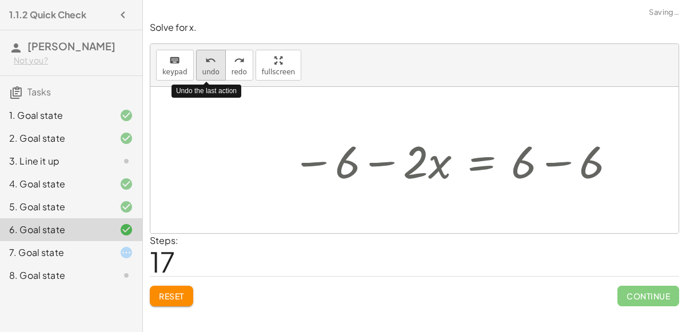
click at [211, 63] on div "undo" at bounding box center [210, 60] width 17 height 14
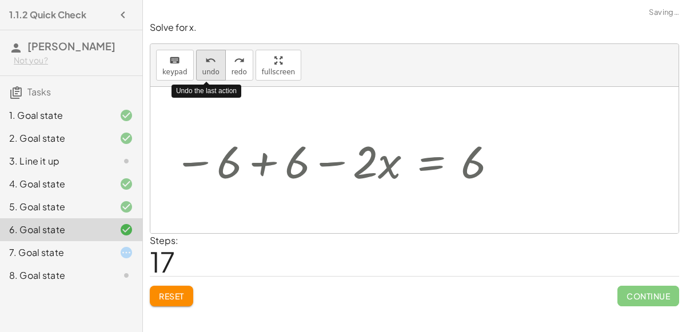
click at [211, 63] on div "undo" at bounding box center [210, 60] width 17 height 14
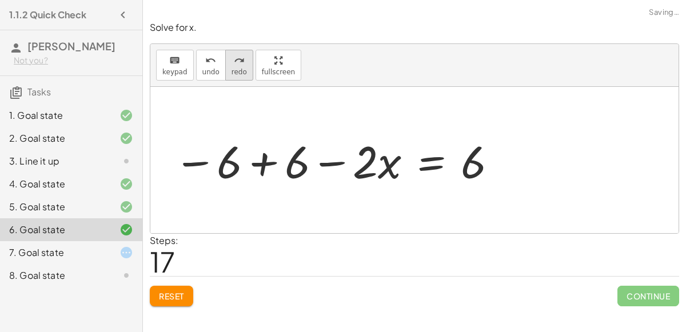
click at [236, 62] on icon "redo" at bounding box center [239, 61] width 11 height 14
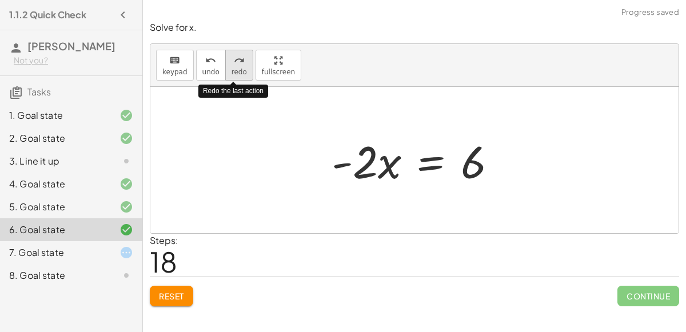
click at [236, 62] on icon "redo" at bounding box center [239, 61] width 11 height 14
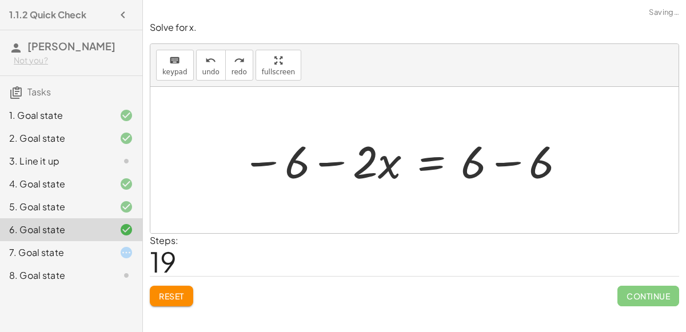
click at [191, 61] on div "keyboard keypad undo [PERSON_NAME] redo fullscreen" at bounding box center [414, 65] width 528 height 43
click at [196, 61] on button "undo undo" at bounding box center [211, 65] width 30 height 31
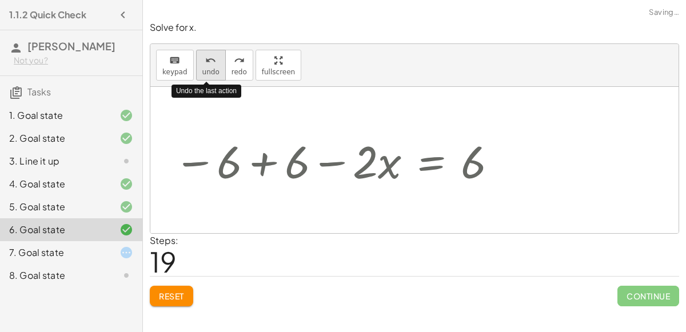
click at [196, 61] on button "undo undo" at bounding box center [211, 65] width 30 height 31
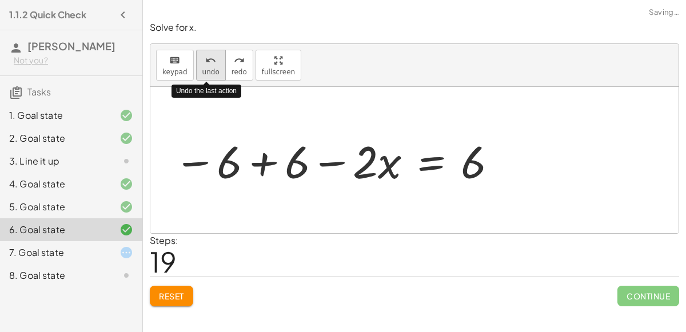
click at [196, 61] on button "undo undo" at bounding box center [211, 65] width 30 height 31
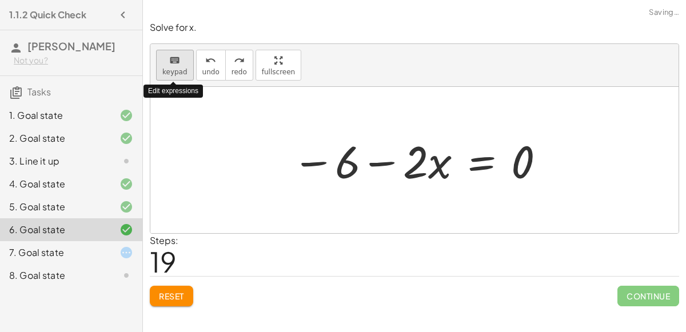
click at [189, 61] on button "keyboard keypad" at bounding box center [175, 65] width 38 height 31
click at [211, 62] on icon "undo" at bounding box center [210, 61] width 11 height 14
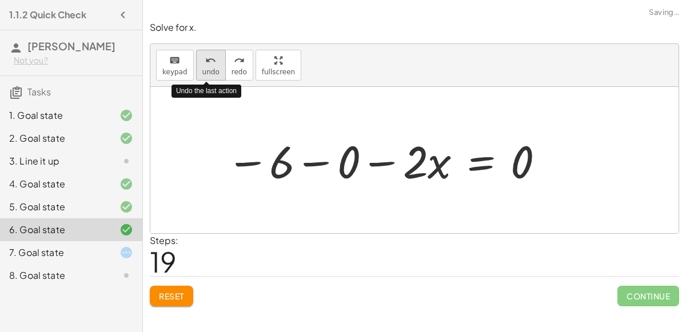
click at [211, 62] on icon "undo" at bounding box center [210, 61] width 11 height 14
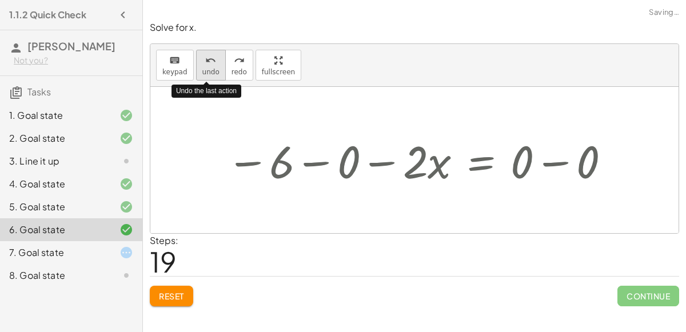
click at [211, 62] on icon "undo" at bounding box center [210, 61] width 11 height 14
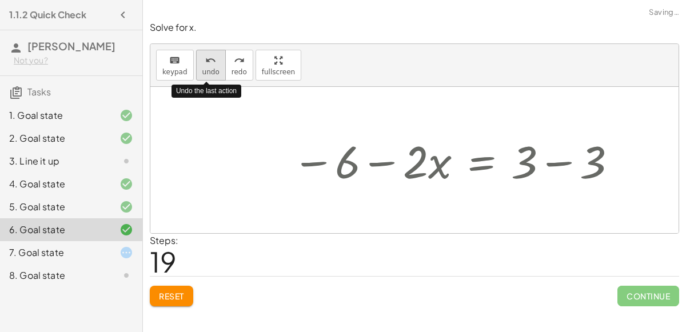
click at [211, 62] on icon "undo" at bounding box center [210, 61] width 11 height 14
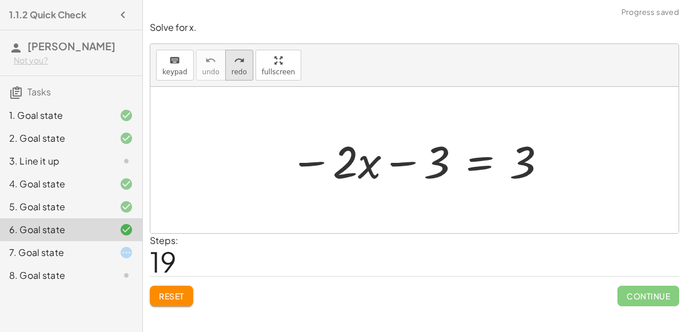
click at [234, 63] on icon "redo" at bounding box center [239, 61] width 11 height 14
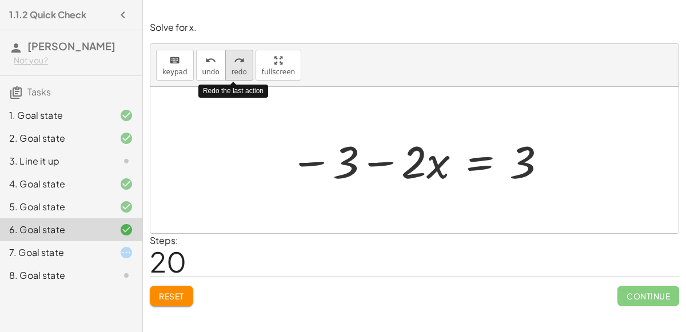
click at [235, 64] on icon "redo" at bounding box center [239, 61] width 11 height 14
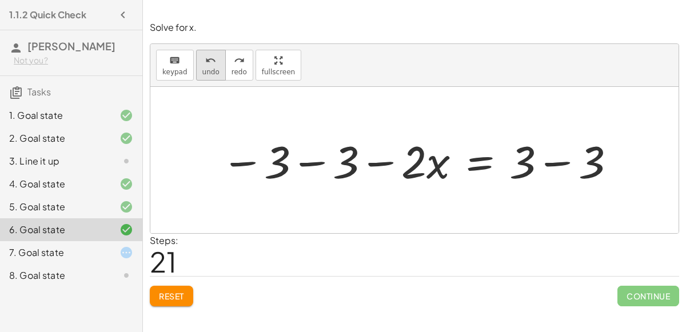
click at [206, 66] on icon "undo" at bounding box center [210, 61] width 11 height 14
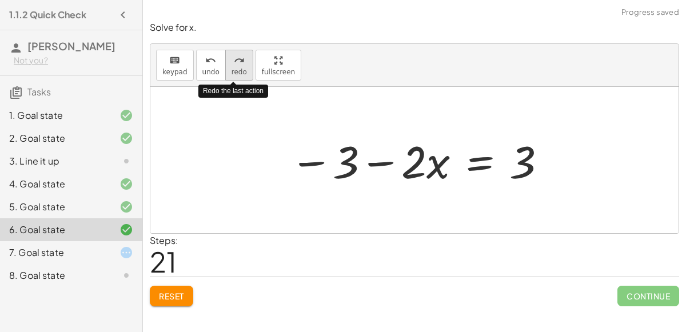
click at [234, 63] on icon "redo" at bounding box center [239, 61] width 11 height 14
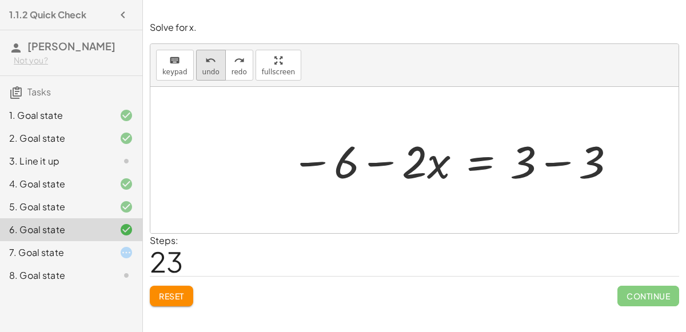
click at [205, 61] on icon "undo" at bounding box center [210, 61] width 11 height 14
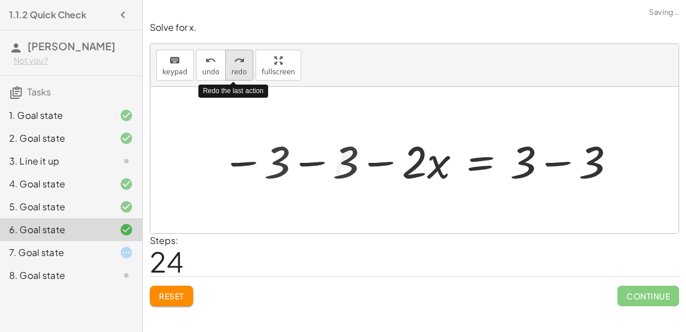
click at [226, 66] on button "redo redo" at bounding box center [239, 65] width 28 height 31
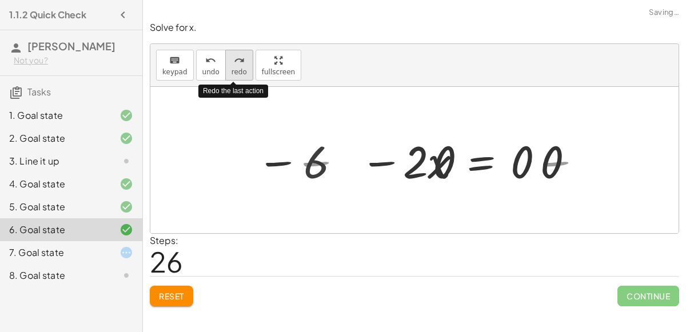
click at [226, 66] on button "redo redo" at bounding box center [239, 65] width 28 height 31
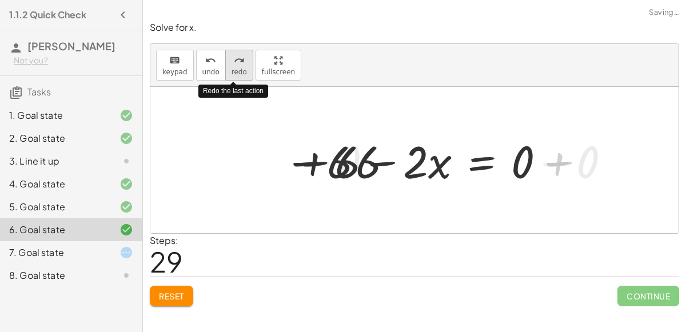
click at [226, 66] on button "redo redo" at bounding box center [239, 65] width 28 height 31
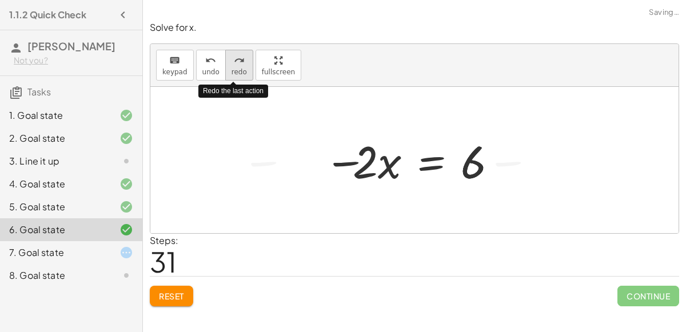
click at [226, 66] on button "redo redo" at bounding box center [239, 65] width 28 height 31
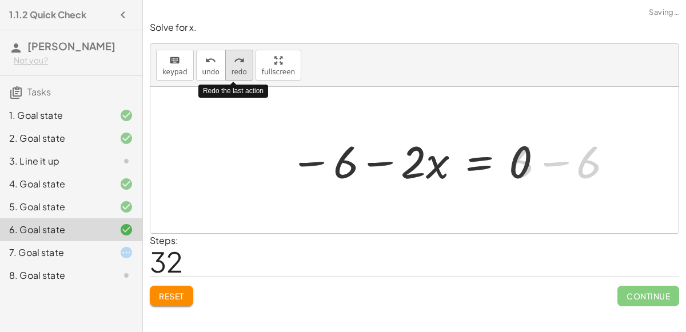
click at [226, 66] on button "redo redo" at bounding box center [239, 65] width 28 height 31
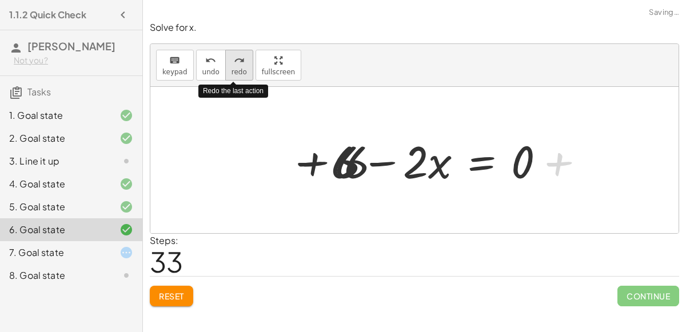
click at [226, 66] on button "redo redo" at bounding box center [239, 65] width 28 height 31
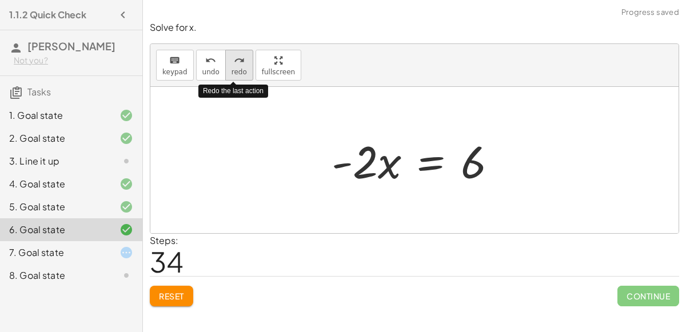
click at [226, 66] on button "redo redo" at bounding box center [239, 65] width 28 height 31
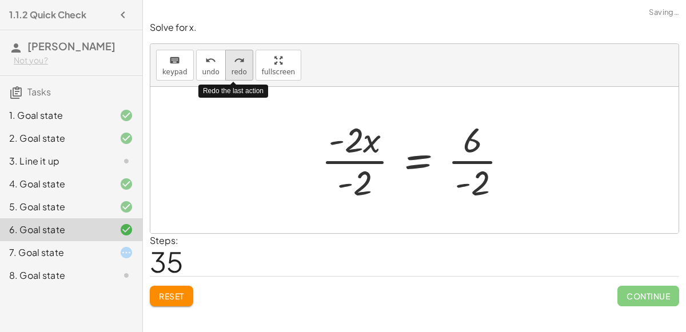
click at [226, 66] on button "redo redo" at bounding box center [239, 65] width 28 height 31
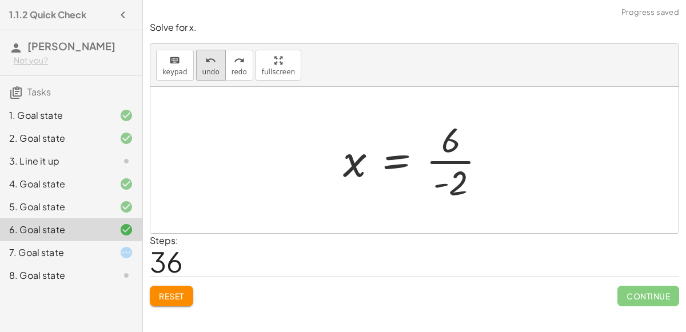
click at [196, 70] on button "undo undo" at bounding box center [211, 65] width 30 height 31
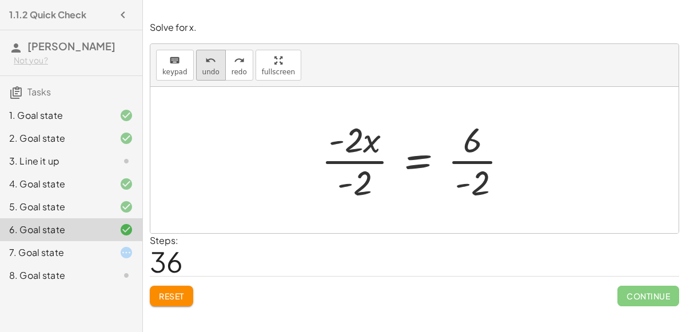
click at [209, 72] on span "undo" at bounding box center [210, 72] width 17 height 8
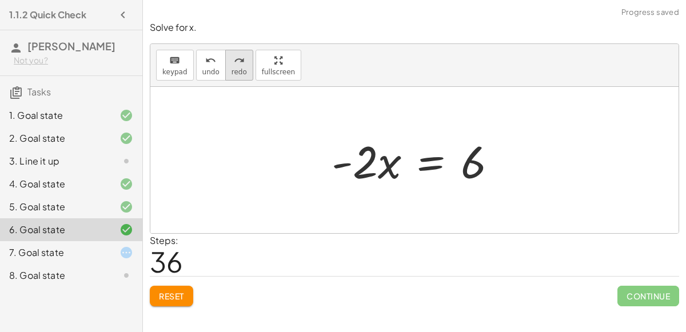
click at [225, 65] on button "redo redo" at bounding box center [239, 65] width 28 height 31
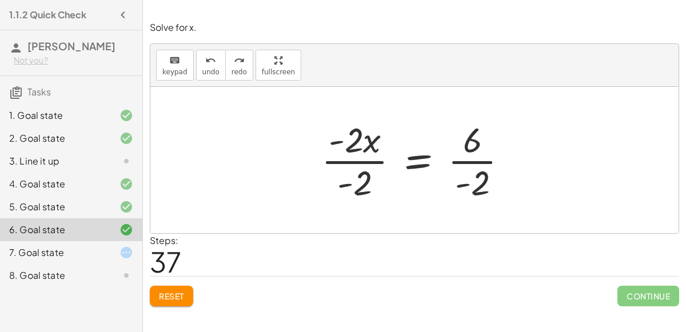
click at [478, 190] on div at bounding box center [418, 160] width 207 height 88
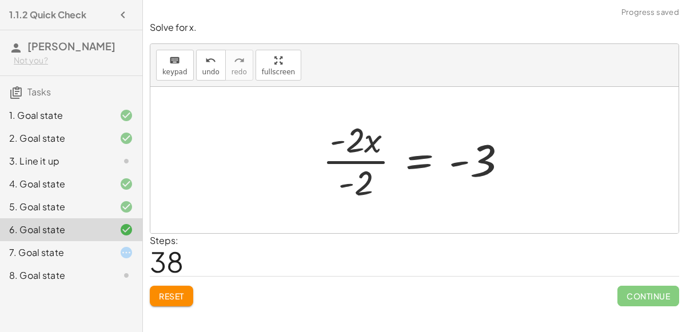
click at [363, 181] on div at bounding box center [418, 160] width 205 height 88
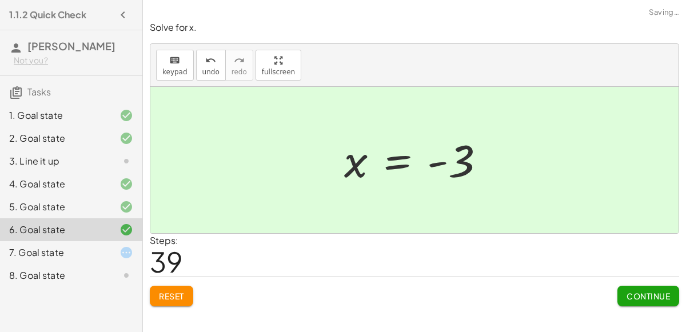
click at [643, 296] on span "Continue" at bounding box center [647, 296] width 43 height 10
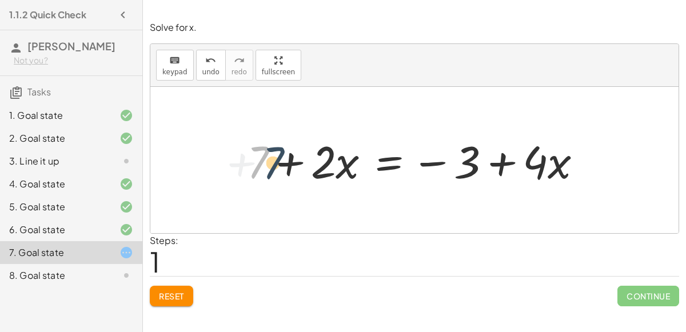
drag, startPoint x: 258, startPoint y: 158, endPoint x: 269, endPoint y: 158, distance: 10.9
click at [269, 158] on div at bounding box center [418, 160] width 355 height 59
click at [294, 160] on div at bounding box center [418, 160] width 355 height 59
click at [286, 163] on div at bounding box center [418, 160] width 355 height 59
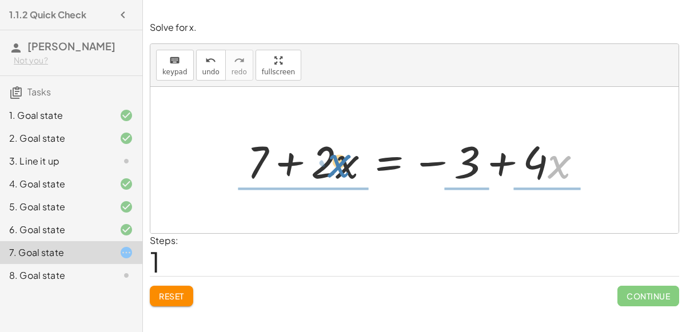
drag, startPoint x: 558, startPoint y: 163, endPoint x: 337, endPoint y: 162, distance: 221.1
click at [337, 162] on div at bounding box center [418, 160] width 355 height 59
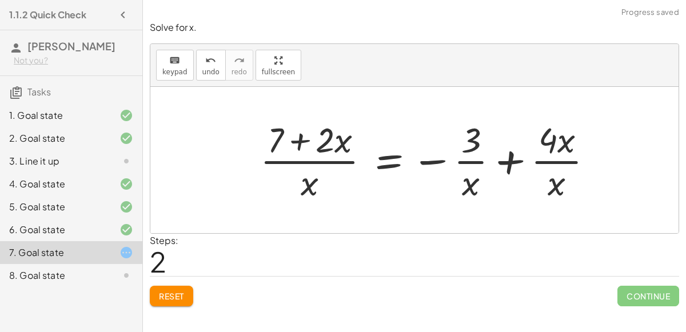
click at [327, 158] on div at bounding box center [430, 160] width 353 height 88
drag, startPoint x: 312, startPoint y: 184, endPoint x: 342, endPoint y: 143, distance: 49.9
click at [342, 143] on div at bounding box center [430, 160] width 353 height 88
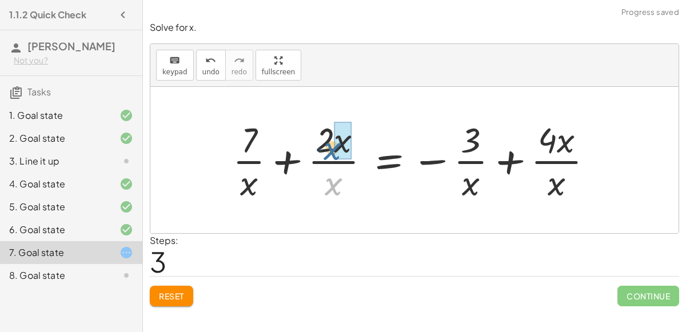
drag, startPoint x: 332, startPoint y: 182, endPoint x: 331, endPoint y: 146, distance: 36.0
click at [331, 146] on div at bounding box center [417, 160] width 380 height 88
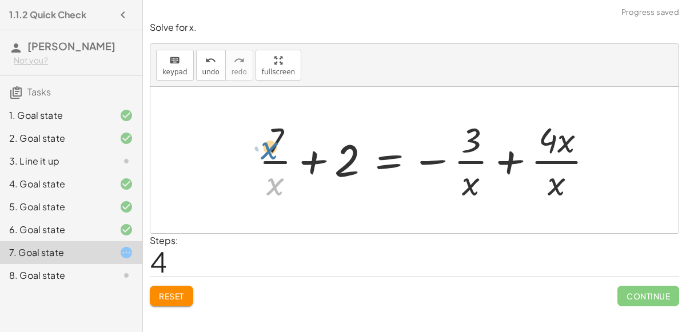
drag, startPoint x: 273, startPoint y: 183, endPoint x: 266, endPoint y: 145, distance: 38.3
click at [266, 145] on div at bounding box center [430, 160] width 354 height 88
drag, startPoint x: 271, startPoint y: 182, endPoint x: 275, endPoint y: 131, distance: 50.4
click at [275, 131] on div at bounding box center [430, 160] width 354 height 88
drag, startPoint x: 275, startPoint y: 136, endPoint x: 348, endPoint y: 159, distance: 76.2
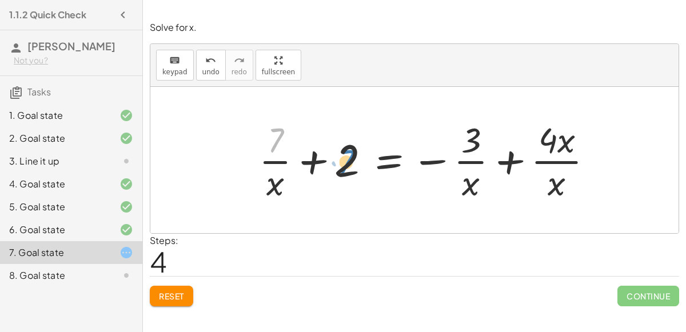
click at [348, 159] on div at bounding box center [430, 160] width 354 height 88
click at [467, 180] on div at bounding box center [430, 160] width 354 height 88
click at [475, 157] on div at bounding box center [430, 160] width 354 height 88
drag, startPoint x: 559, startPoint y: 181, endPoint x: 559, endPoint y: 151, distance: 29.7
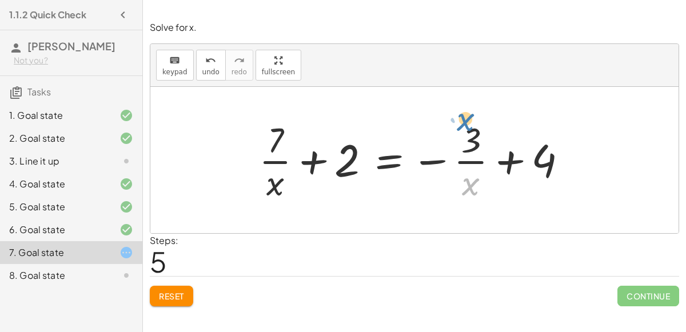
drag, startPoint x: 471, startPoint y: 181, endPoint x: 467, endPoint y: 118, distance: 63.0
click at [467, 118] on div at bounding box center [417, 160] width 328 height 88
click at [319, 156] on div at bounding box center [417, 160] width 328 height 88
drag, startPoint x: 471, startPoint y: 177, endPoint x: 475, endPoint y: 119, distance: 57.8
click at [475, 119] on div at bounding box center [417, 160] width 328 height 88
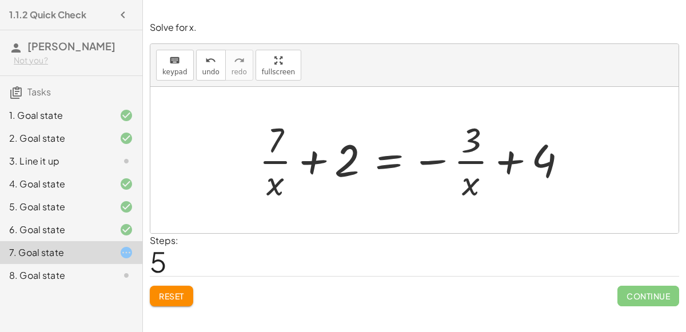
click at [428, 154] on div at bounding box center [417, 160] width 328 height 88
click at [425, 155] on div at bounding box center [417, 160] width 328 height 88
drag, startPoint x: 273, startPoint y: 135, endPoint x: 274, endPoint y: 177, distance: 41.7
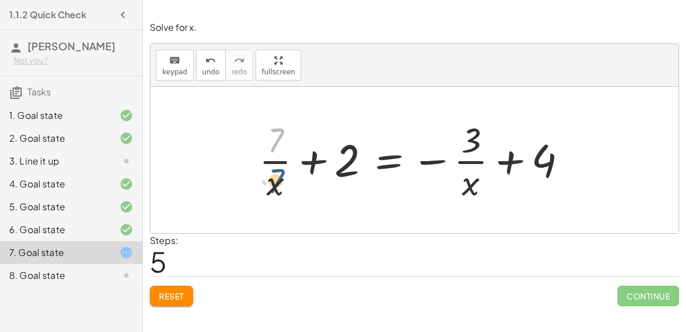
click at [274, 177] on div at bounding box center [417, 160] width 328 height 88
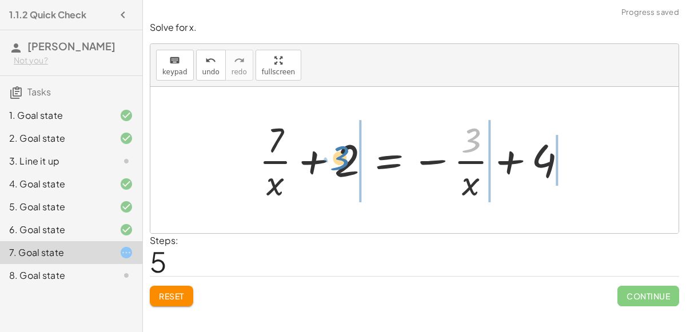
drag, startPoint x: 469, startPoint y: 143, endPoint x: 338, endPoint y: 161, distance: 132.5
click at [338, 161] on div at bounding box center [417, 160] width 328 height 88
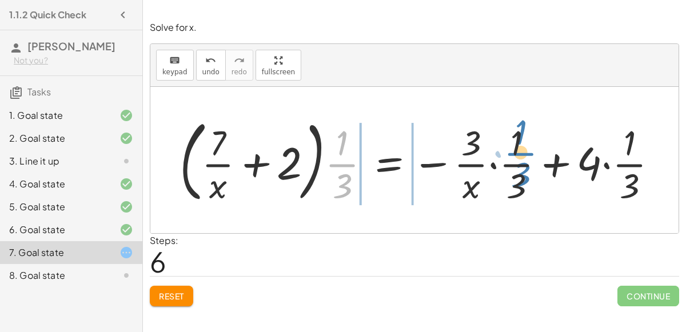
drag, startPoint x: 338, startPoint y: 160, endPoint x: 516, endPoint y: 150, distance: 179.1
click at [516, 150] on div at bounding box center [423, 160] width 498 height 95
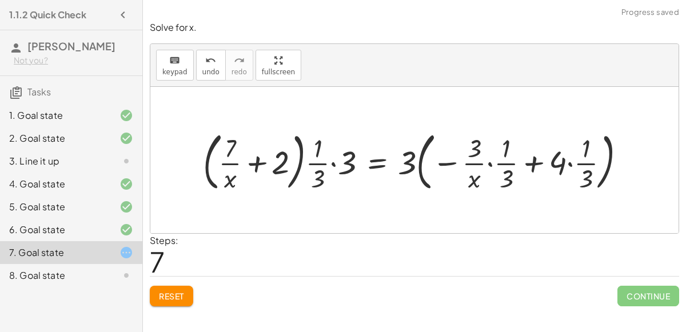
click at [489, 162] on div at bounding box center [418, 160] width 443 height 69
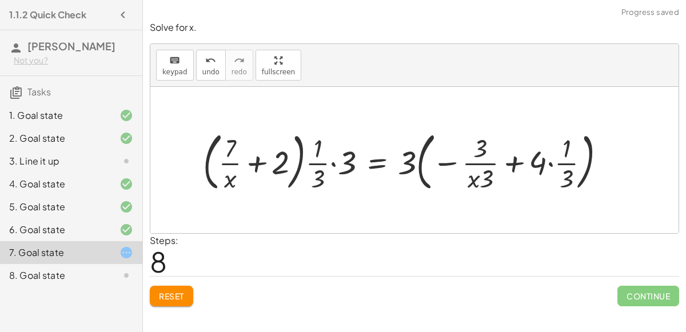
click at [550, 162] on div at bounding box center [408, 160] width 423 height 69
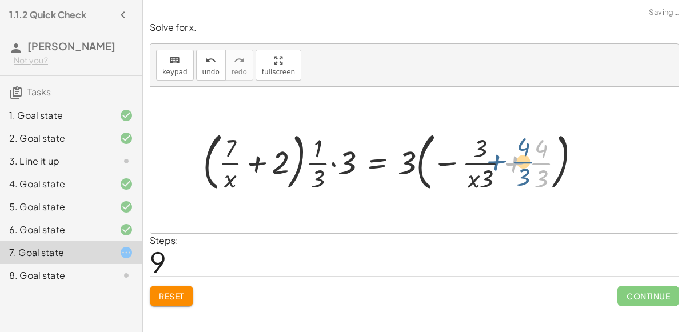
drag, startPoint x: 547, startPoint y: 156, endPoint x: 532, endPoint y: 155, distance: 14.9
click at [532, 155] on div at bounding box center [396, 160] width 398 height 69
click at [519, 160] on div at bounding box center [396, 160] width 398 height 69
click at [513, 161] on div at bounding box center [396, 160] width 398 height 69
click at [252, 159] on div at bounding box center [396, 160] width 398 height 69
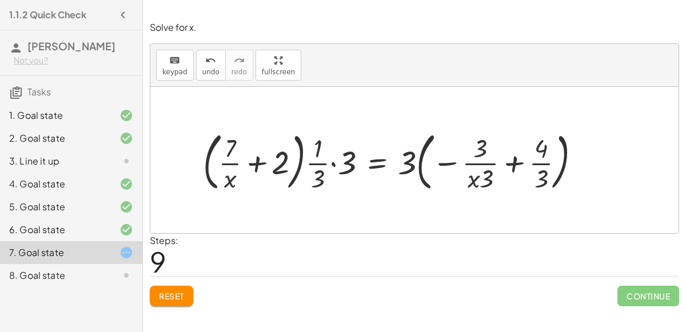
click at [333, 162] on div at bounding box center [396, 160] width 398 height 69
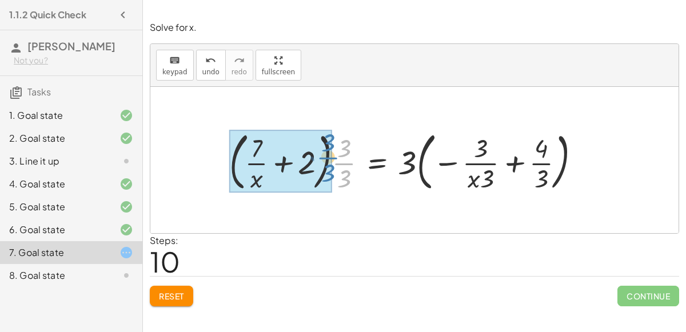
drag, startPoint x: 342, startPoint y: 159, endPoint x: 326, endPoint y: 153, distance: 16.7
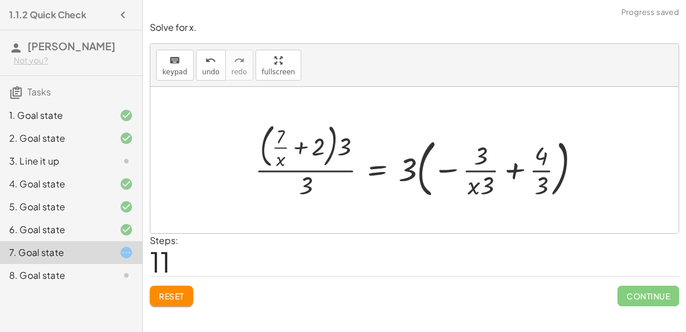
click at [301, 189] on div at bounding box center [422, 159] width 346 height 83
click at [314, 147] on div at bounding box center [422, 159] width 346 height 83
drag, startPoint x: 314, startPoint y: 147, endPoint x: 304, endPoint y: 195, distance: 49.4
click at [304, 195] on div at bounding box center [422, 159] width 346 height 83
click at [167, 296] on span "Reset" at bounding box center [171, 296] width 25 height 10
